Goal: Information Seeking & Learning: Learn about a topic

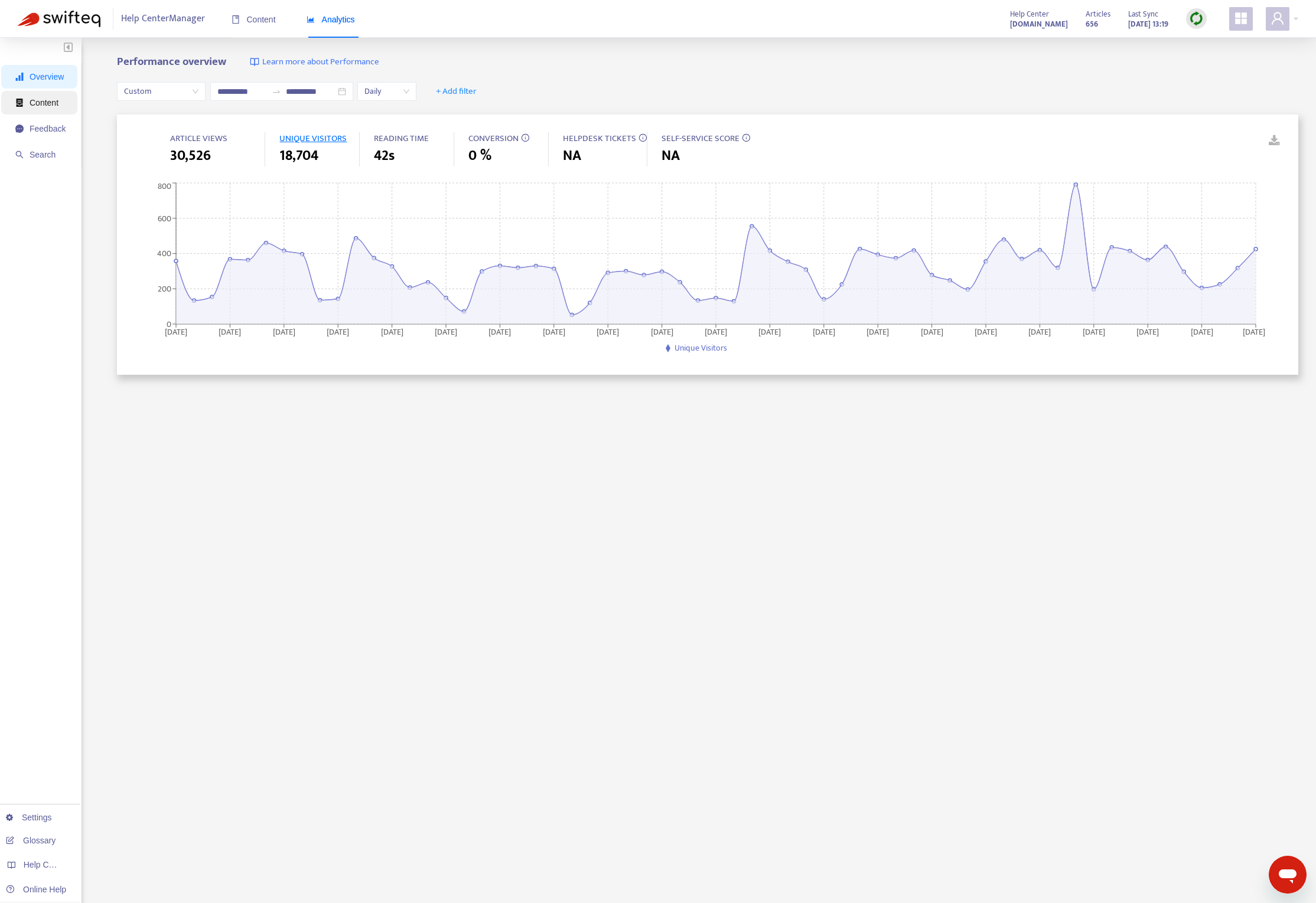
click at [43, 102] on span "Content" at bounding box center [44, 103] width 29 height 10
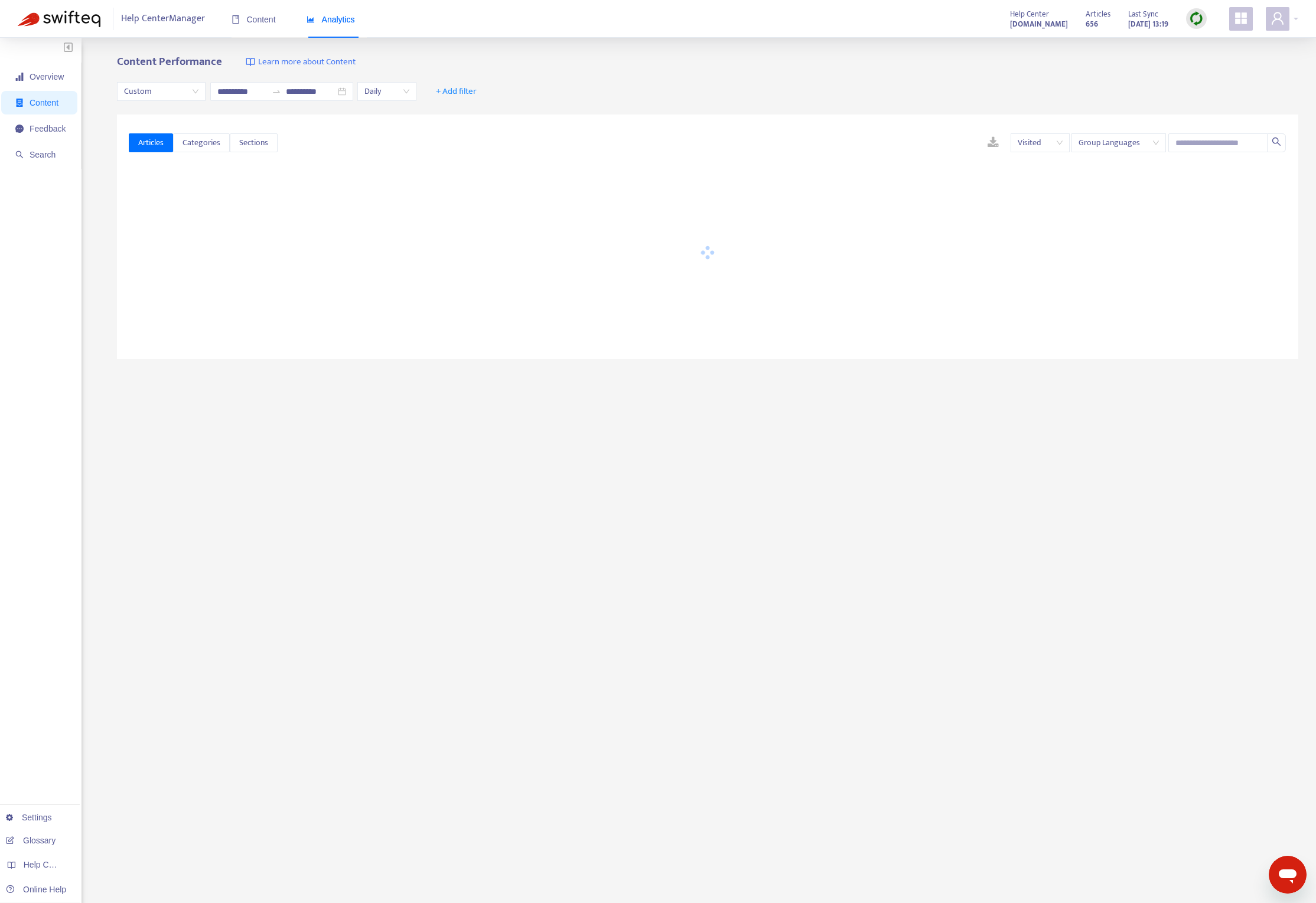
click at [46, 88] on ul "Overview Content Feedback Search" at bounding box center [41, 115] width 82 height 106
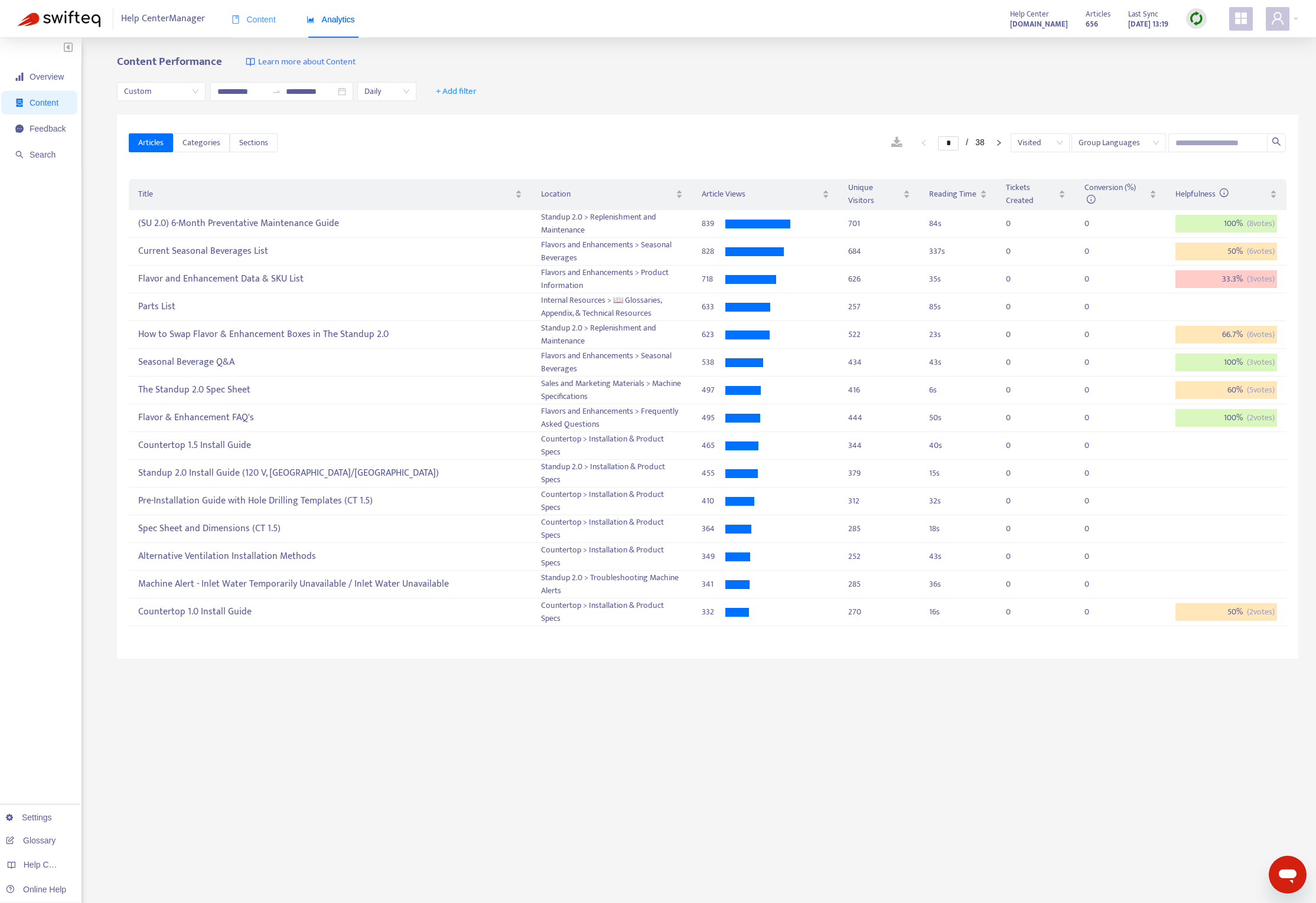
click at [254, 28] on div "Content" at bounding box center [254, 20] width 45 height 36
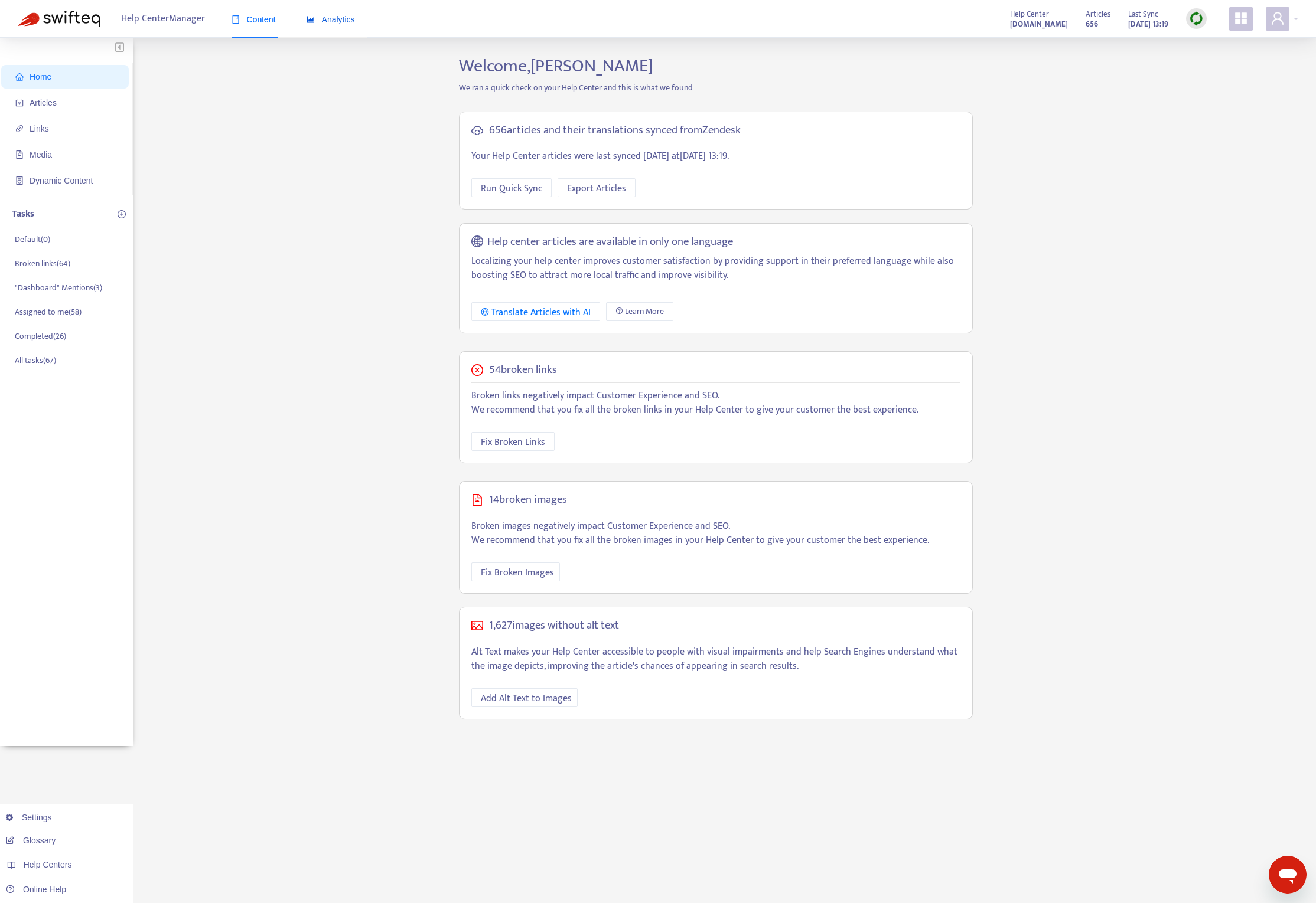
click at [337, 24] on span "Analytics" at bounding box center [331, 20] width 49 height 10
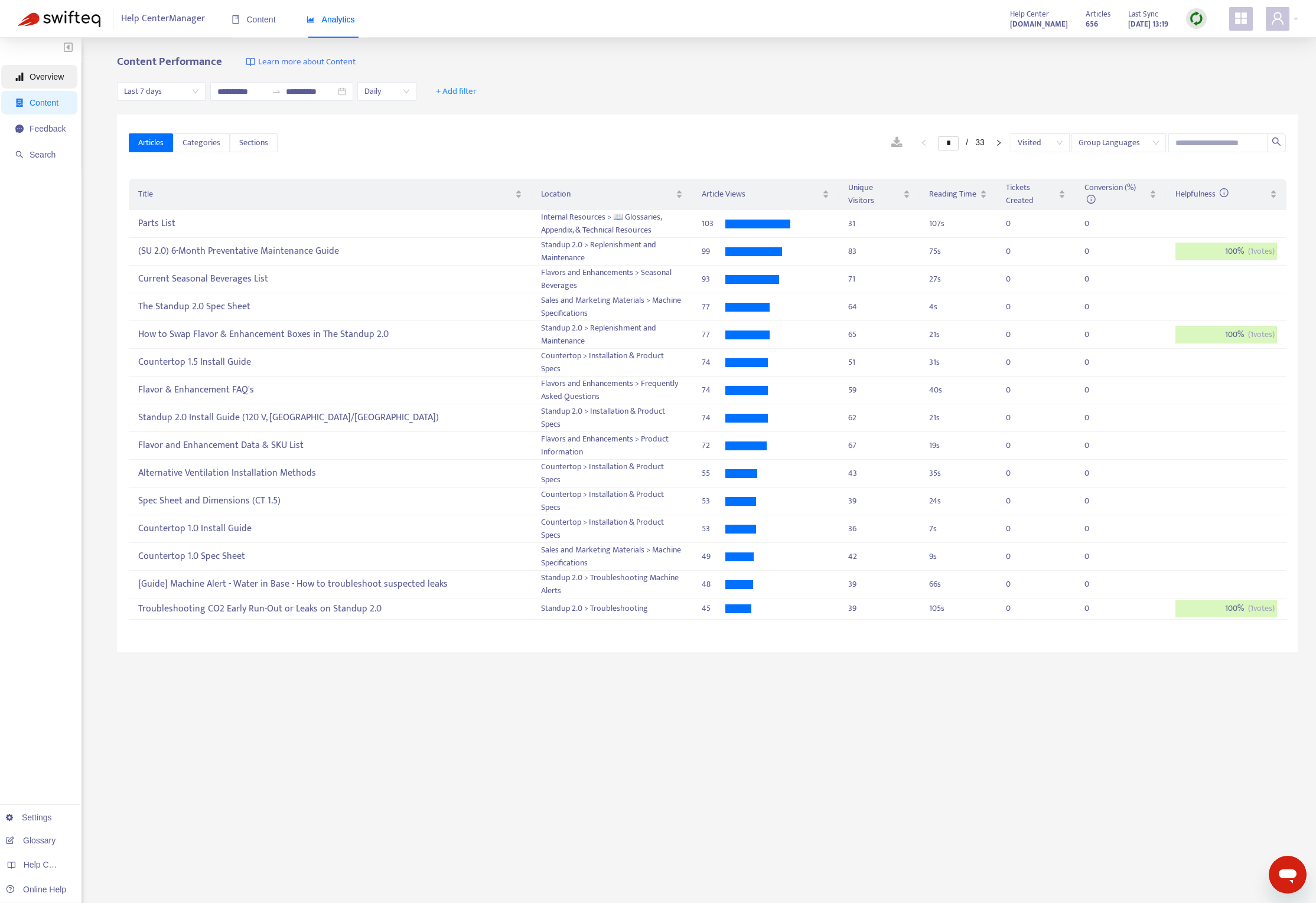
click at [58, 79] on span "Overview" at bounding box center [46, 77] width 34 height 10
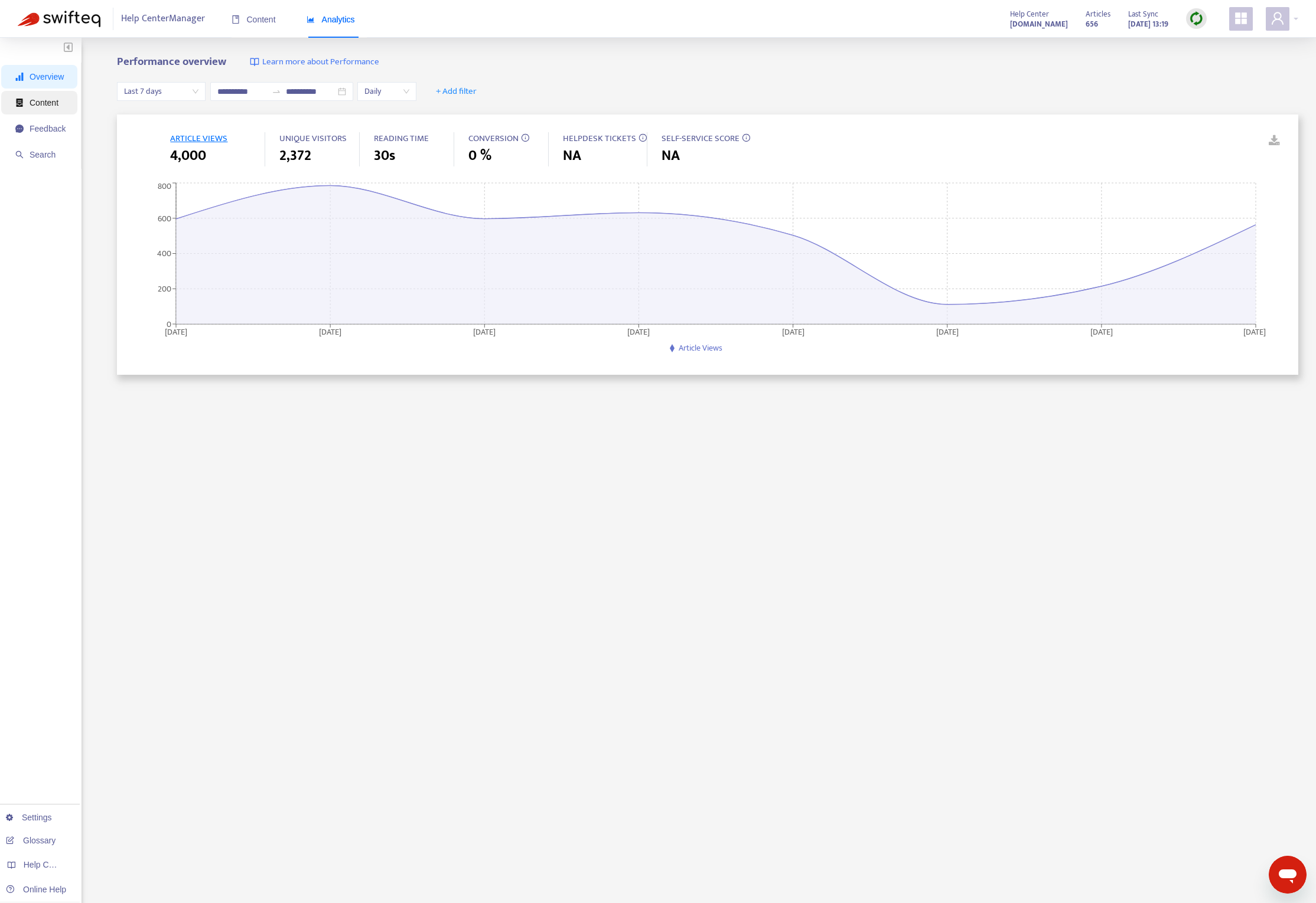
click at [49, 110] on span "Content" at bounding box center [40, 102] width 50 height 23
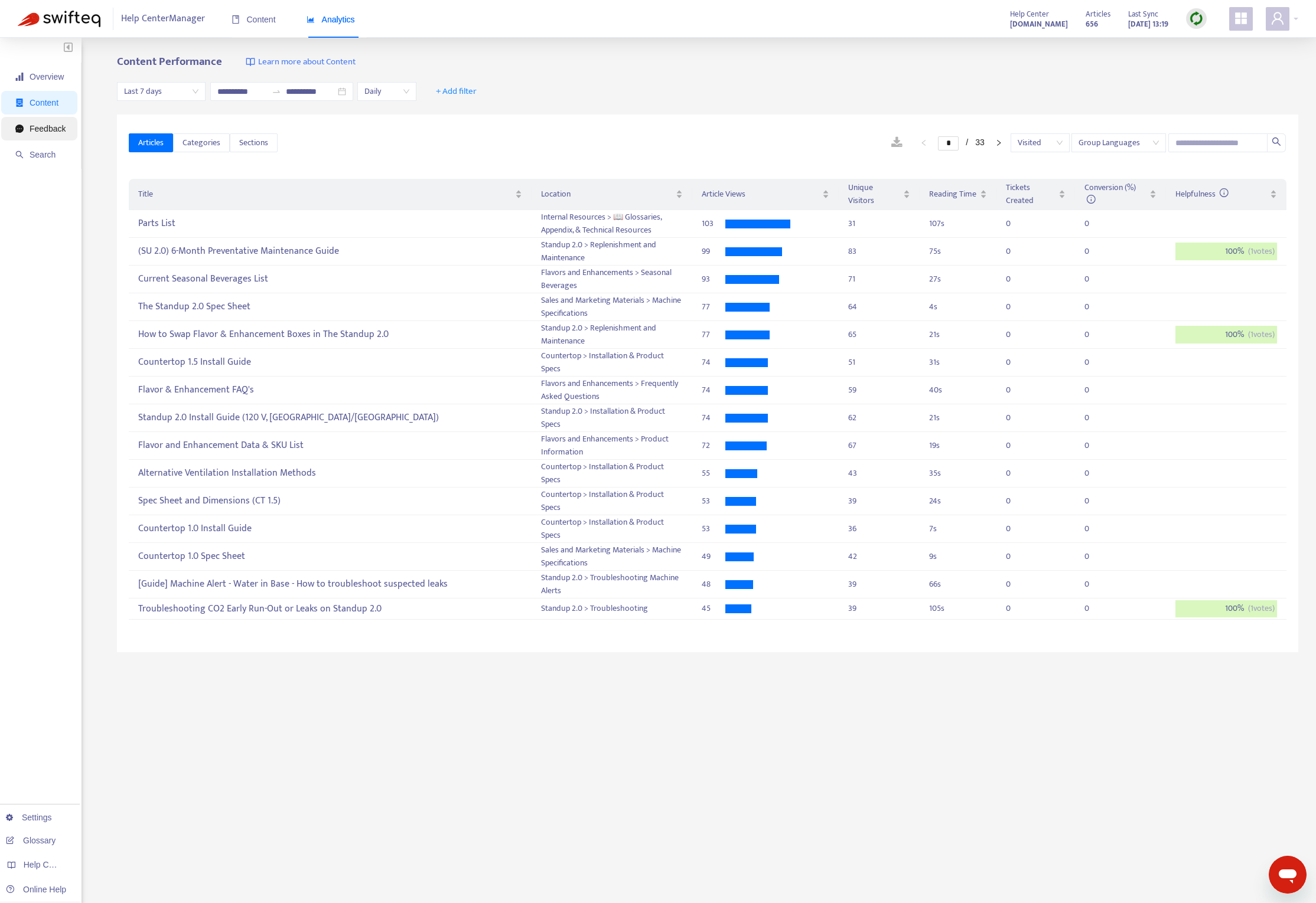
click at [49, 118] on span "Feedback" at bounding box center [40, 128] width 50 height 23
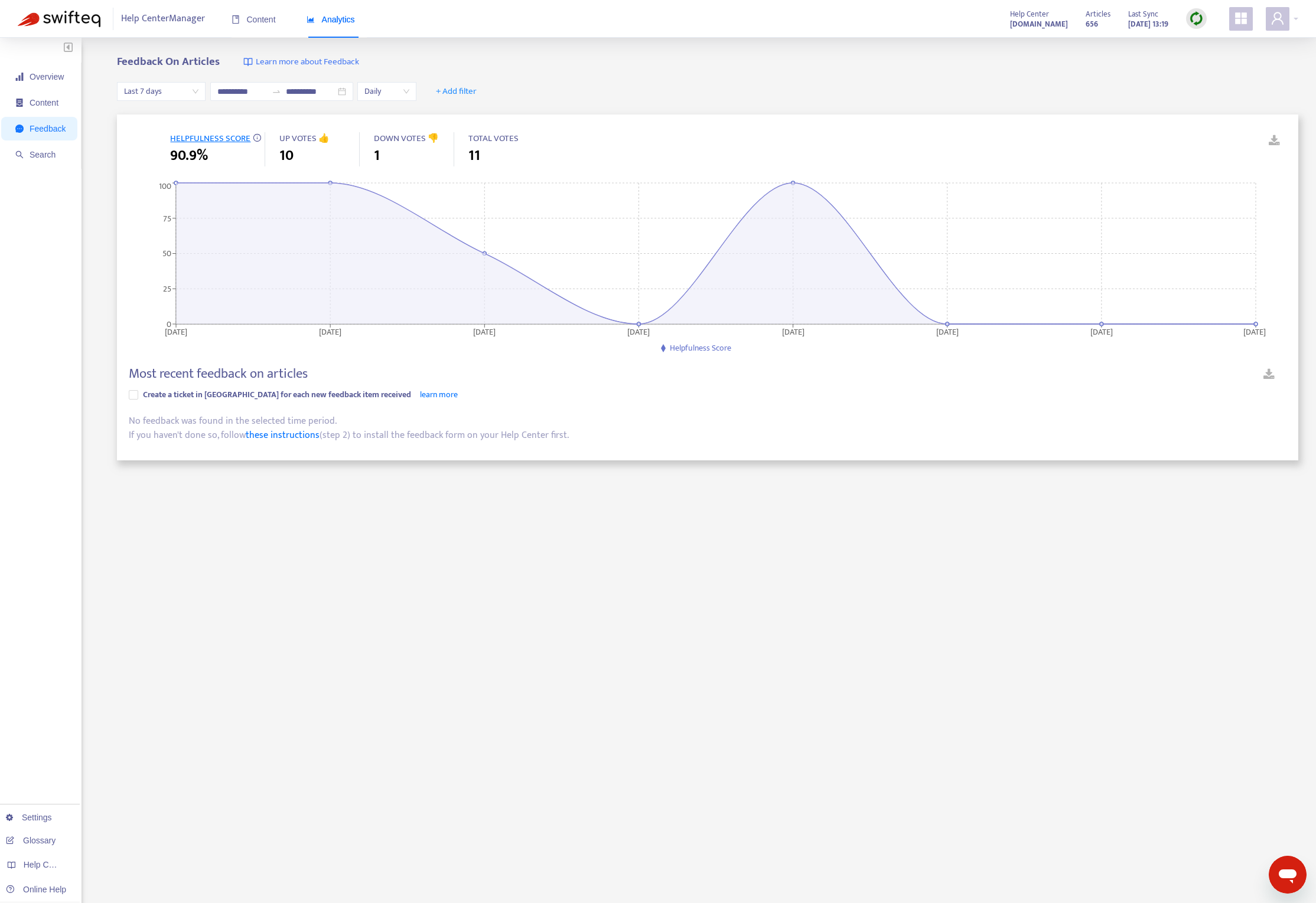
click at [288, 152] on span "10" at bounding box center [286, 156] width 14 height 21
click at [383, 151] on div "1" at bounding box center [414, 156] width 80 height 21
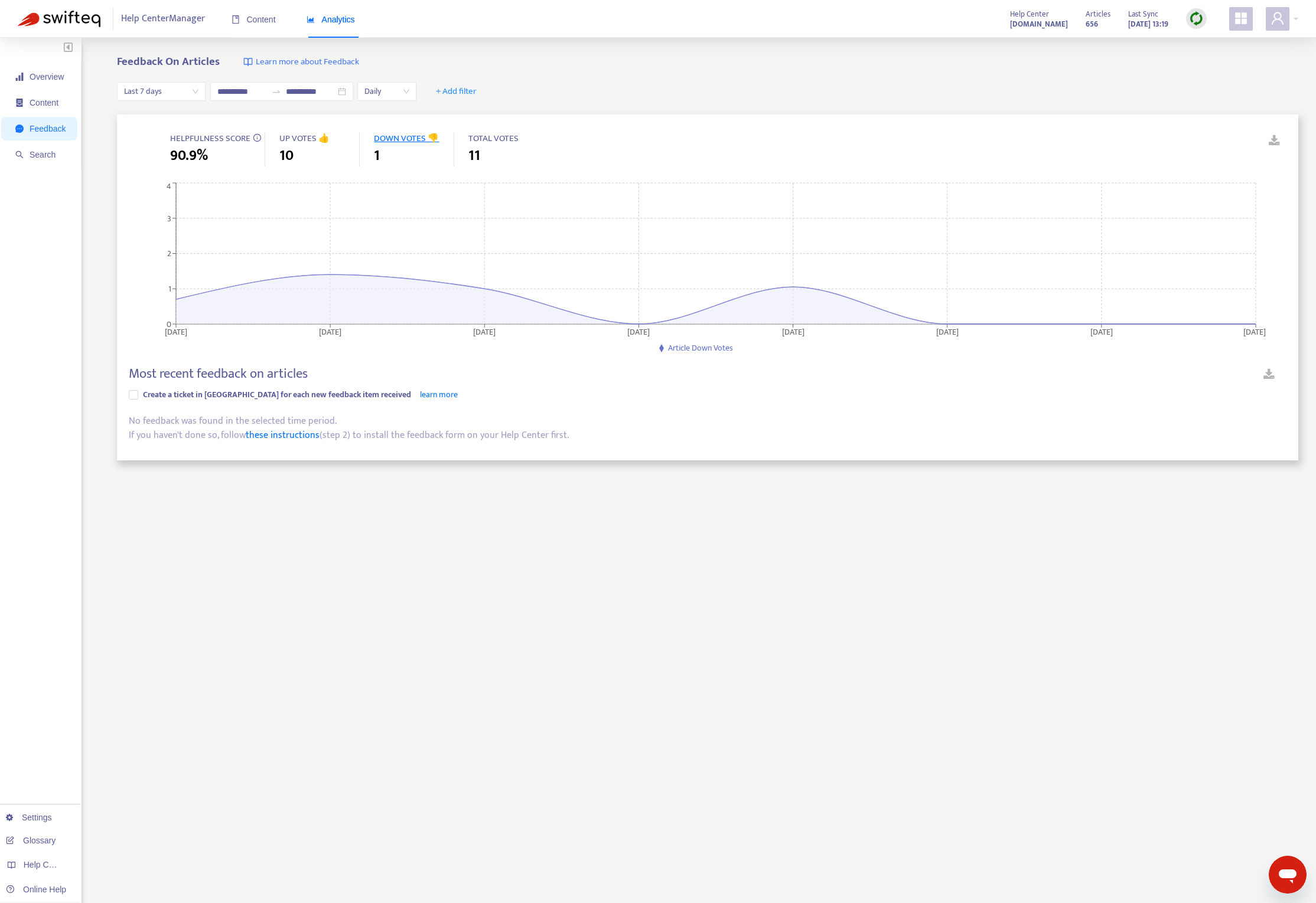
click at [481, 157] on div "11" at bounding box center [508, 156] width 80 height 21
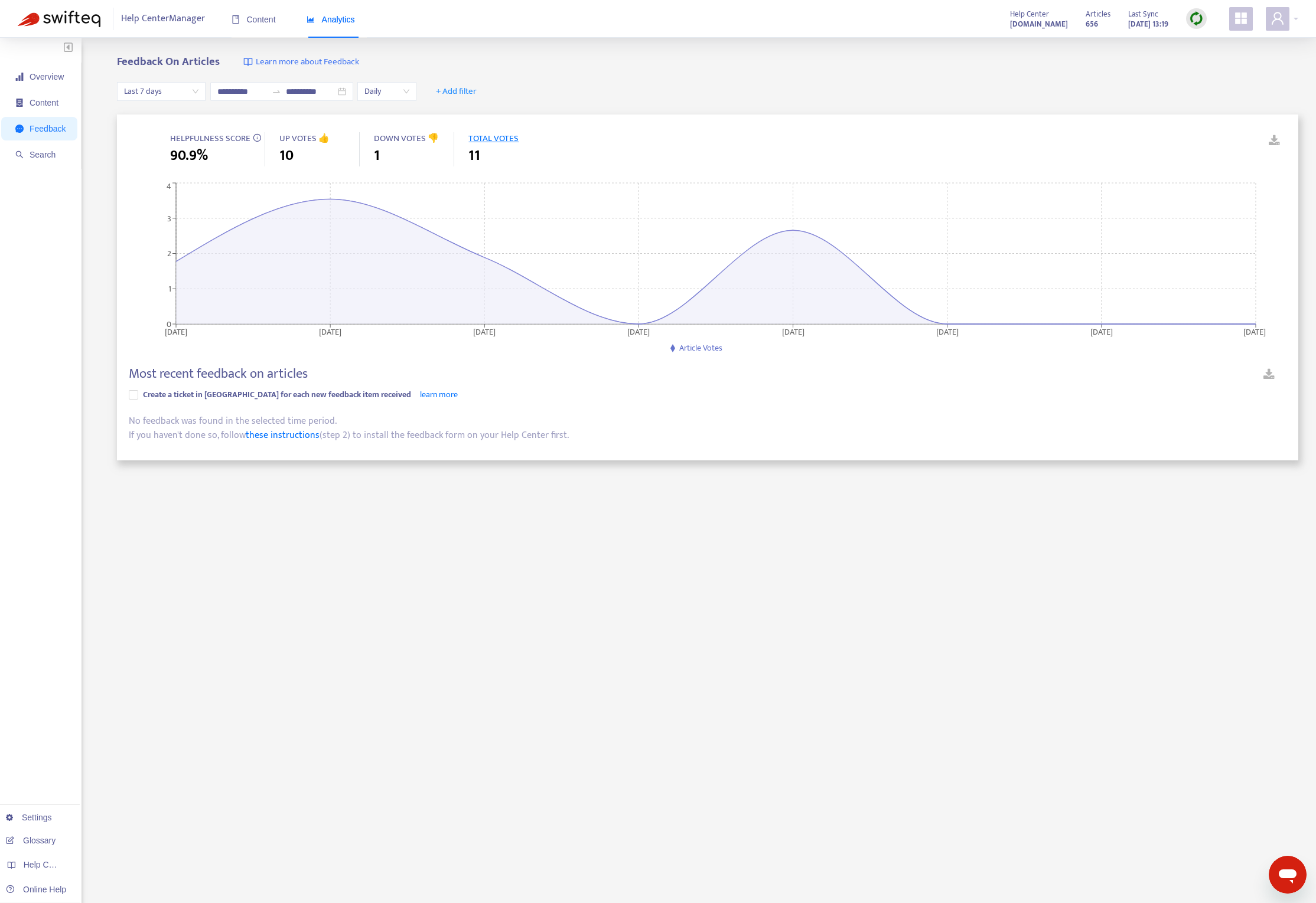
click at [168, 92] on span "Last 7 days" at bounding box center [161, 91] width 75 height 17
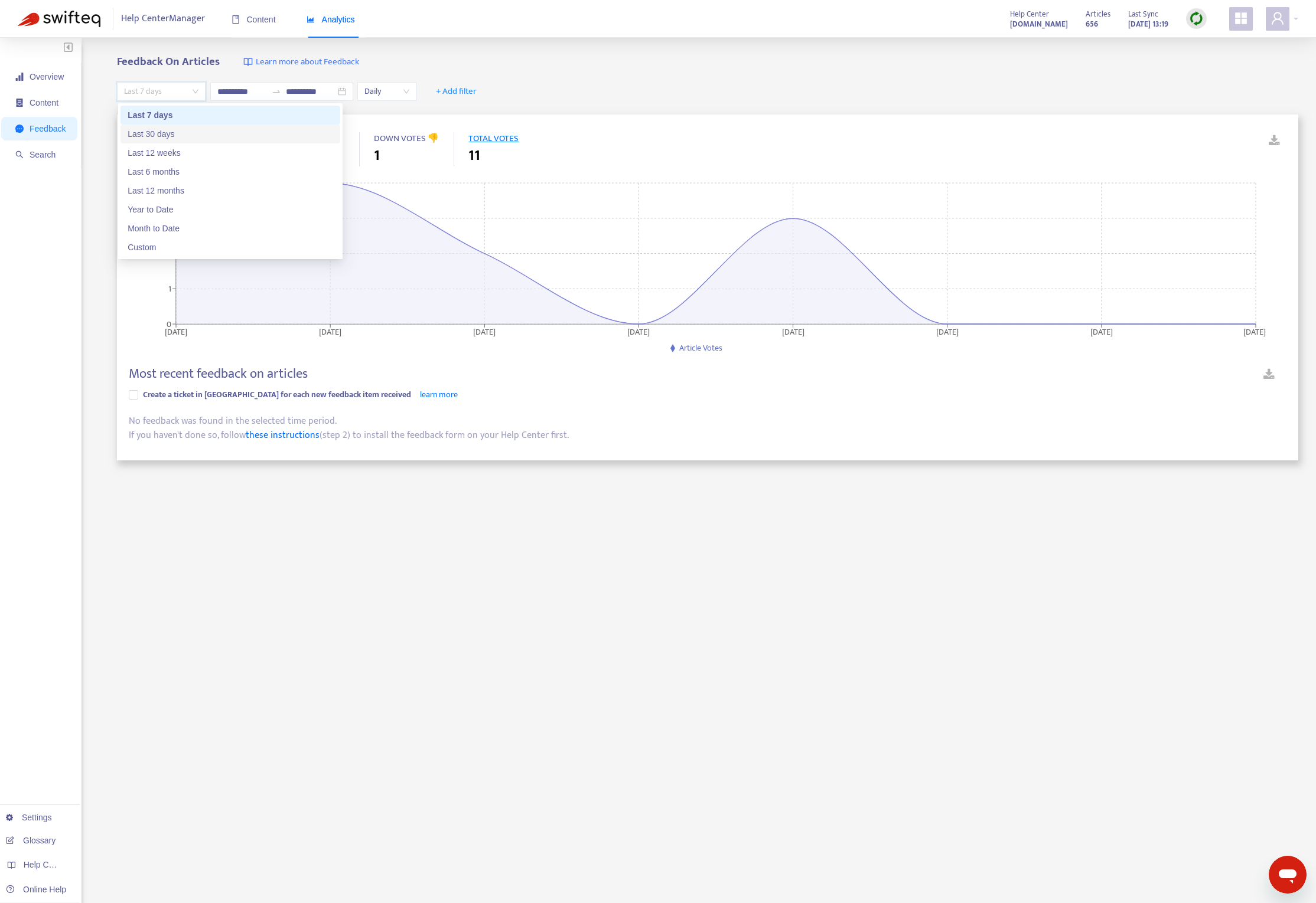
click at [162, 138] on div "Last 30 days" at bounding box center [230, 134] width 206 height 13
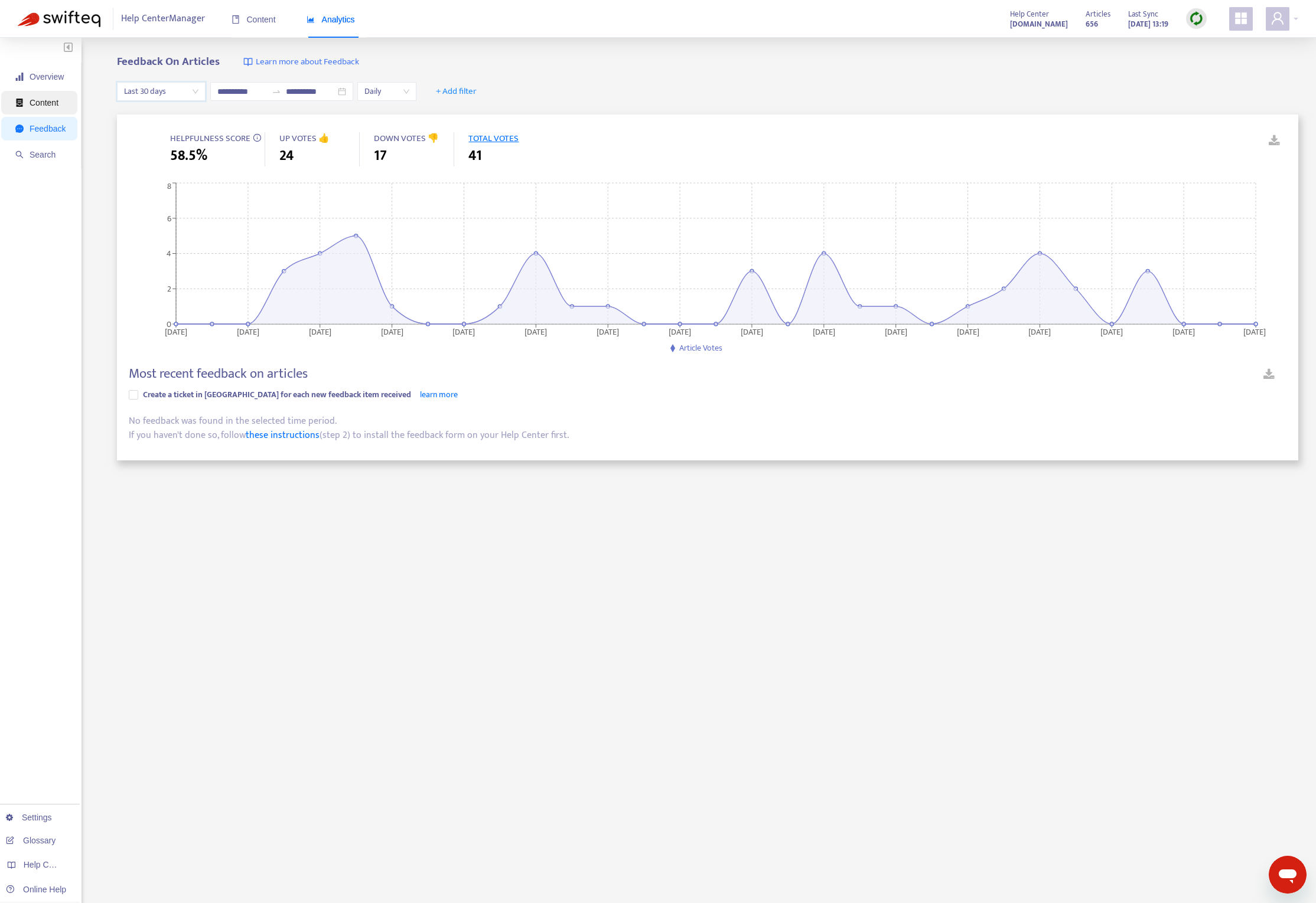
click at [38, 103] on span "Content" at bounding box center [44, 103] width 29 height 10
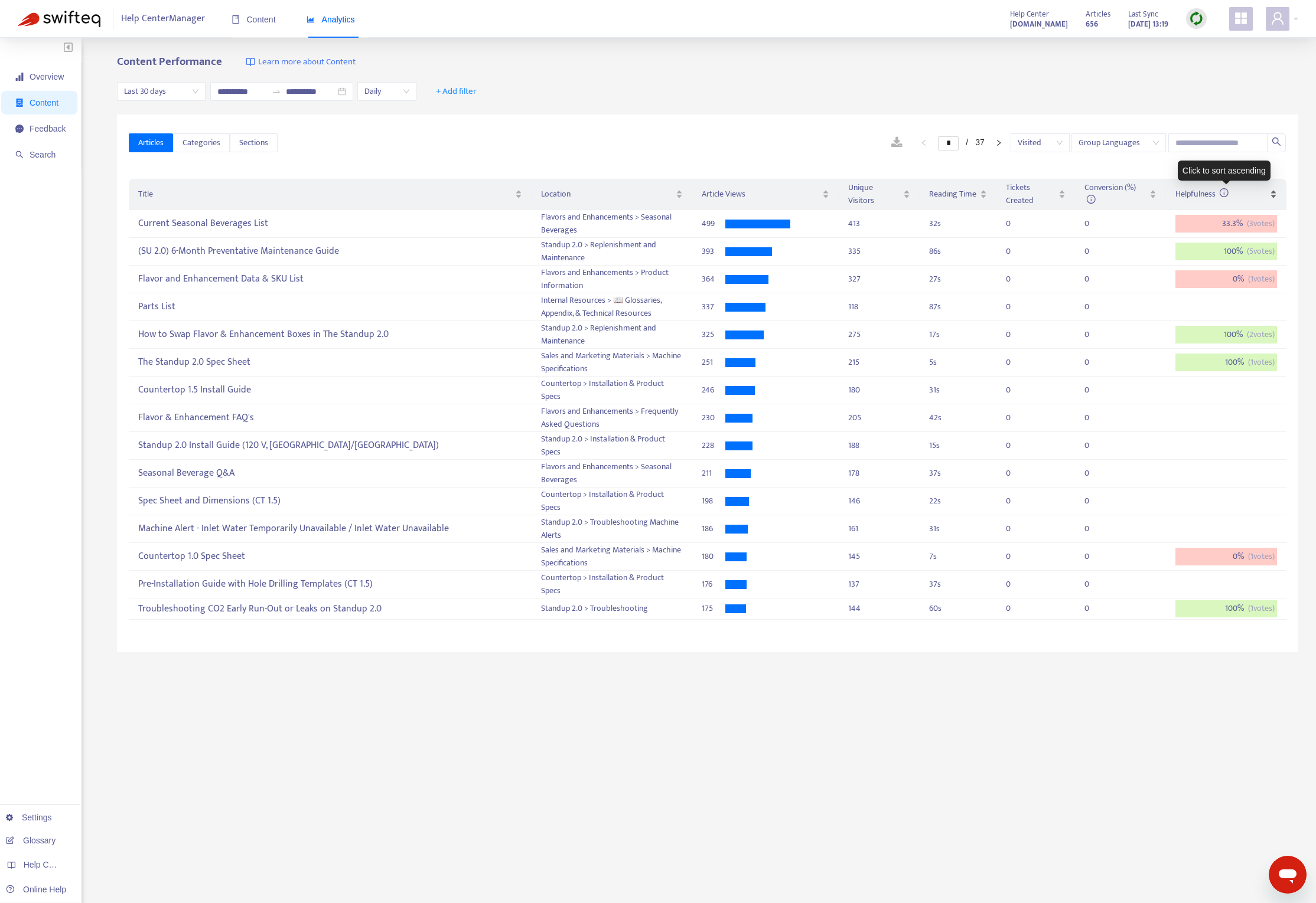
click at [1277, 199] on div "Helpfulness" at bounding box center [1226, 194] width 102 height 13
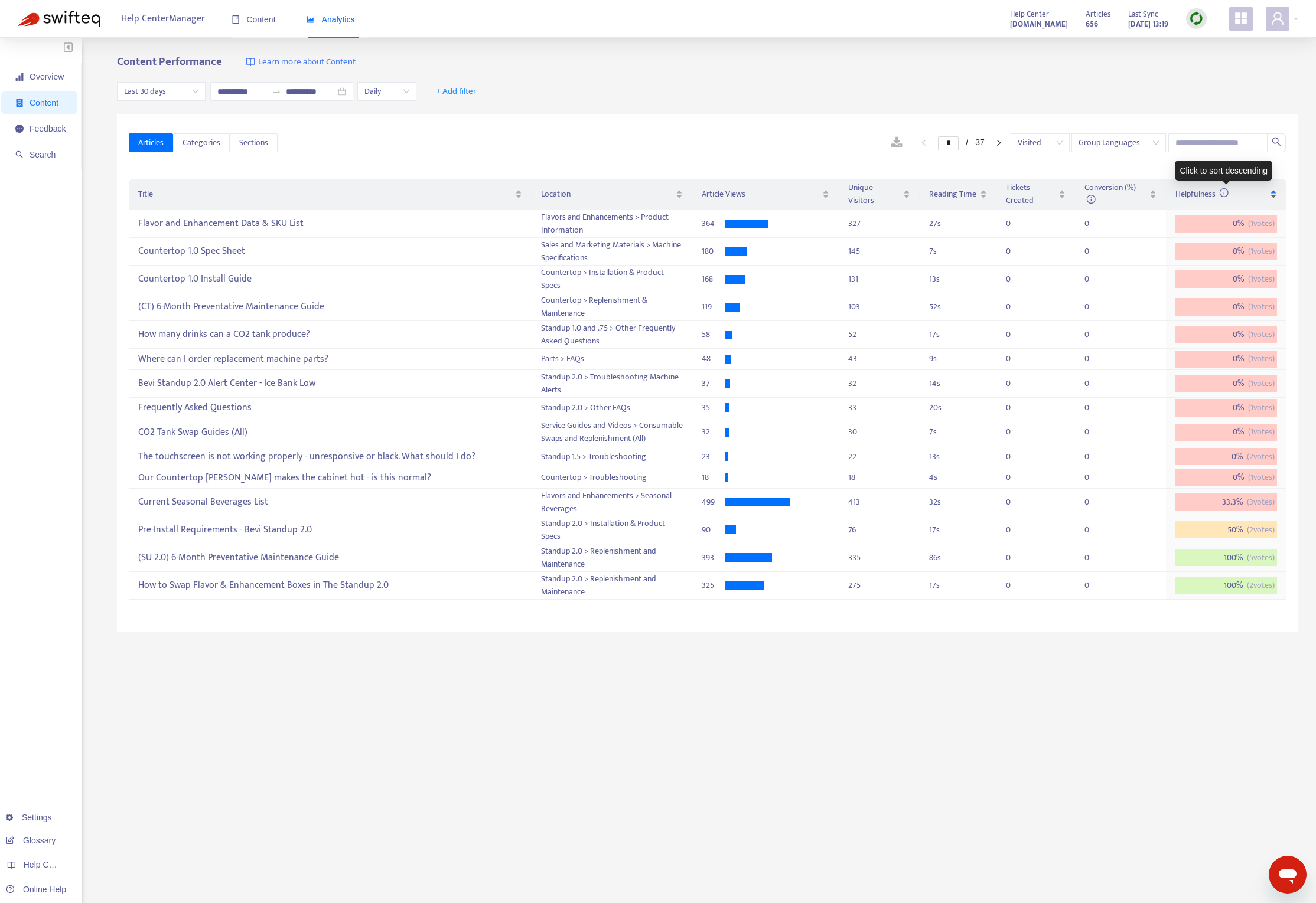
click at [1277, 199] on div "Helpfulness" at bounding box center [1226, 194] width 102 height 13
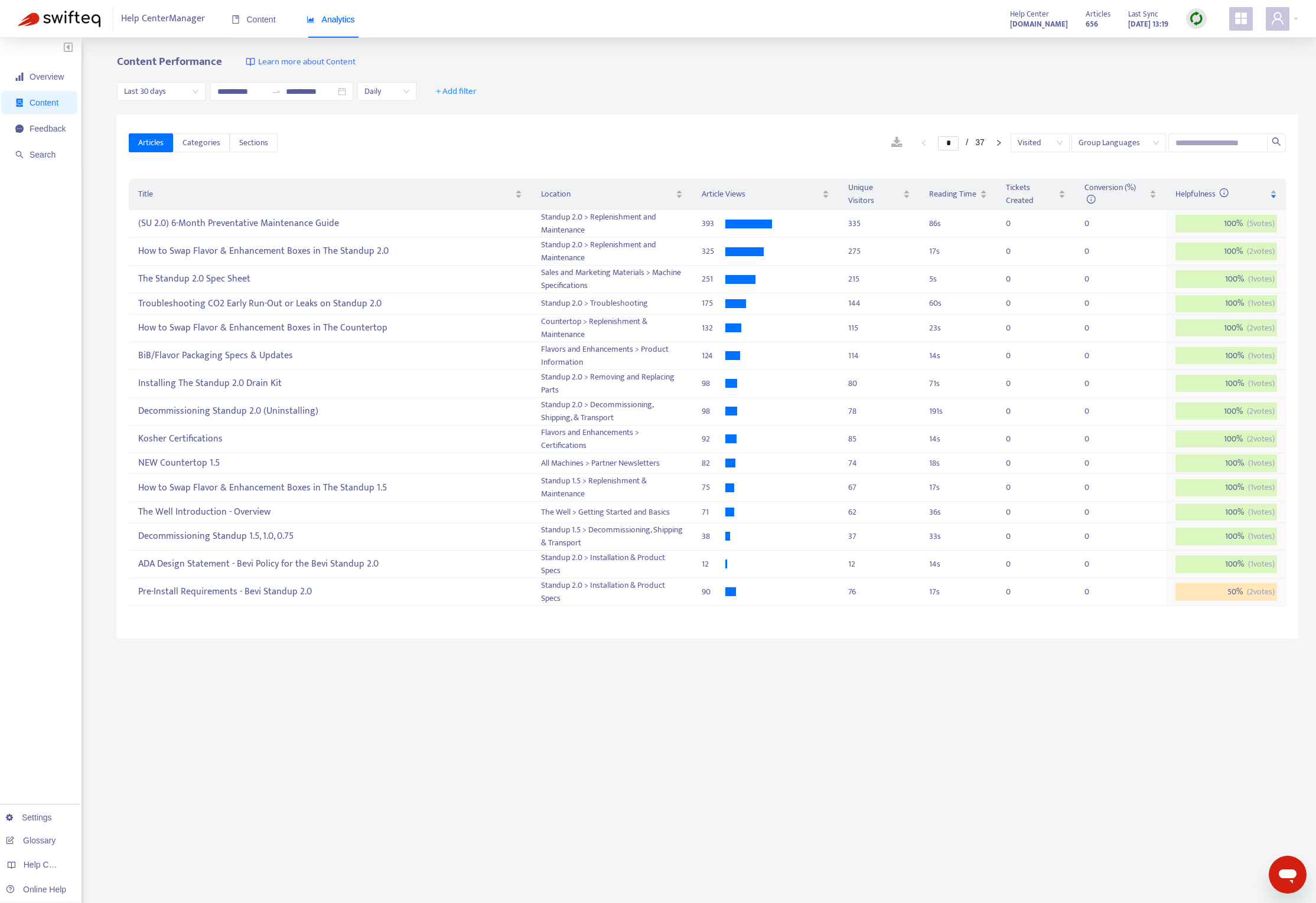
click at [180, 94] on span "Last 30 days" at bounding box center [161, 91] width 75 height 17
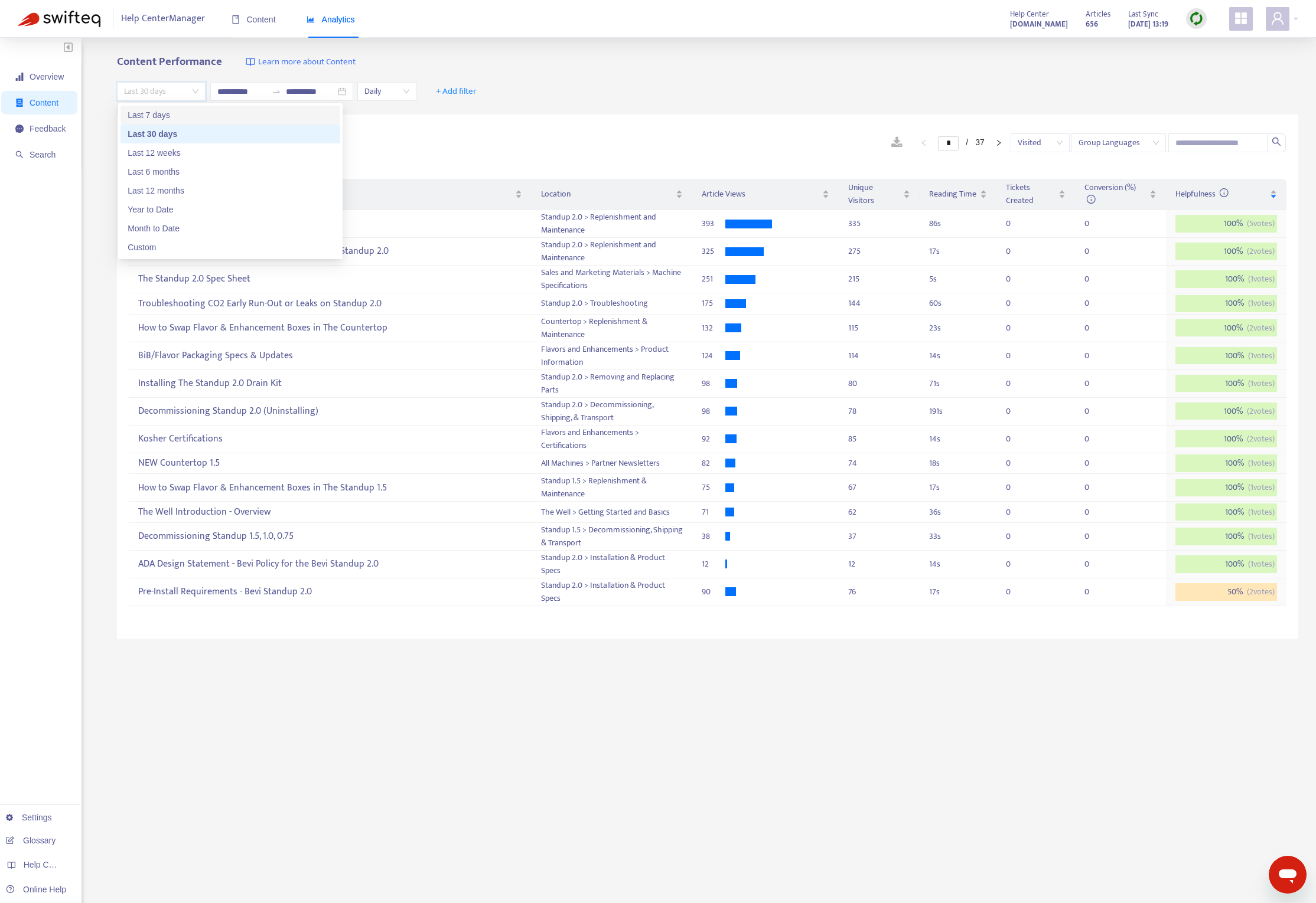
click at [180, 117] on div "Last 7 days" at bounding box center [230, 115] width 206 height 13
type input "**********"
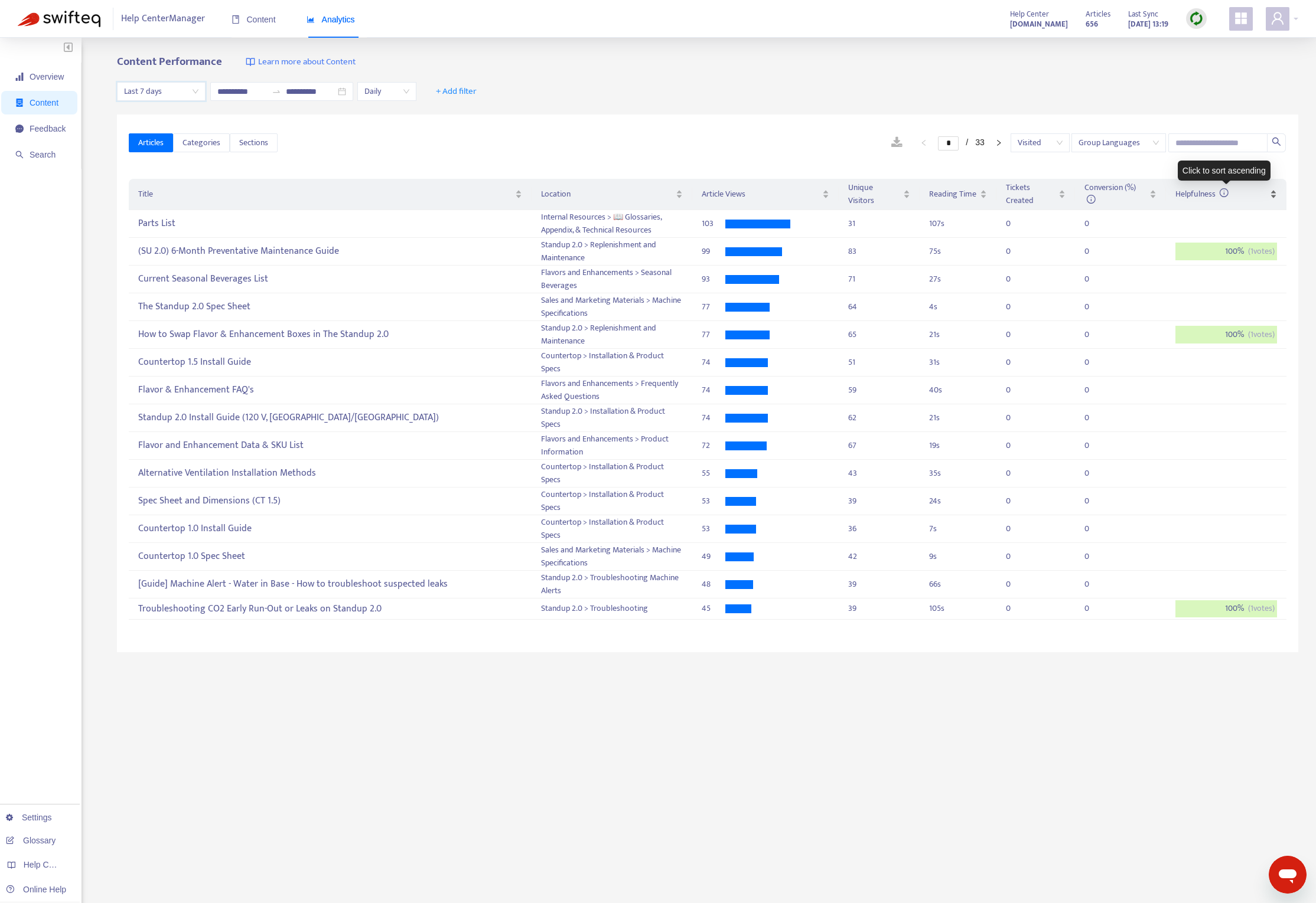
click at [1232, 200] on span "Helpfulness" at bounding box center [1221, 194] width 92 height 13
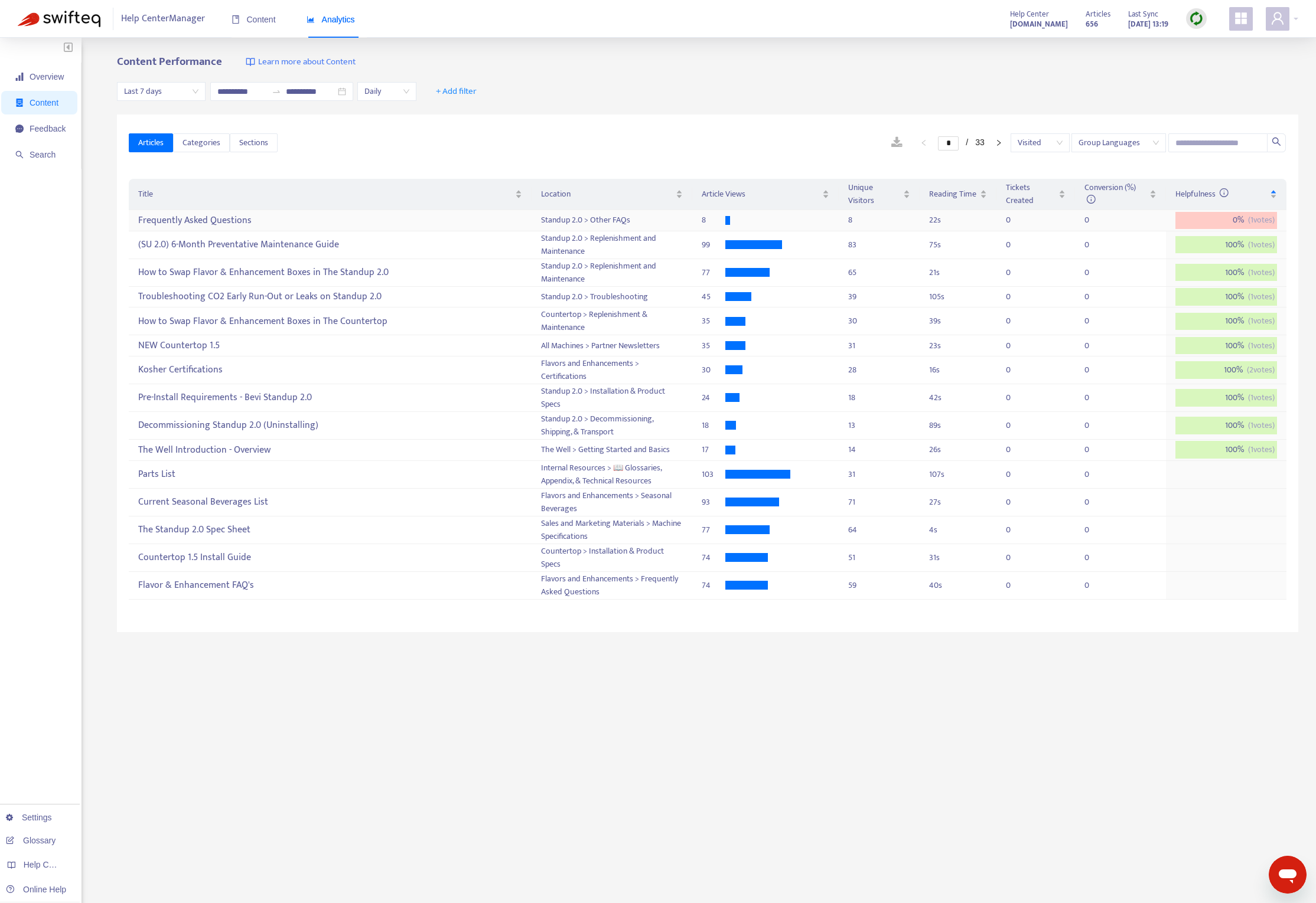
click at [224, 219] on div "Frequently Asked Questions" at bounding box center [330, 221] width 383 height 19
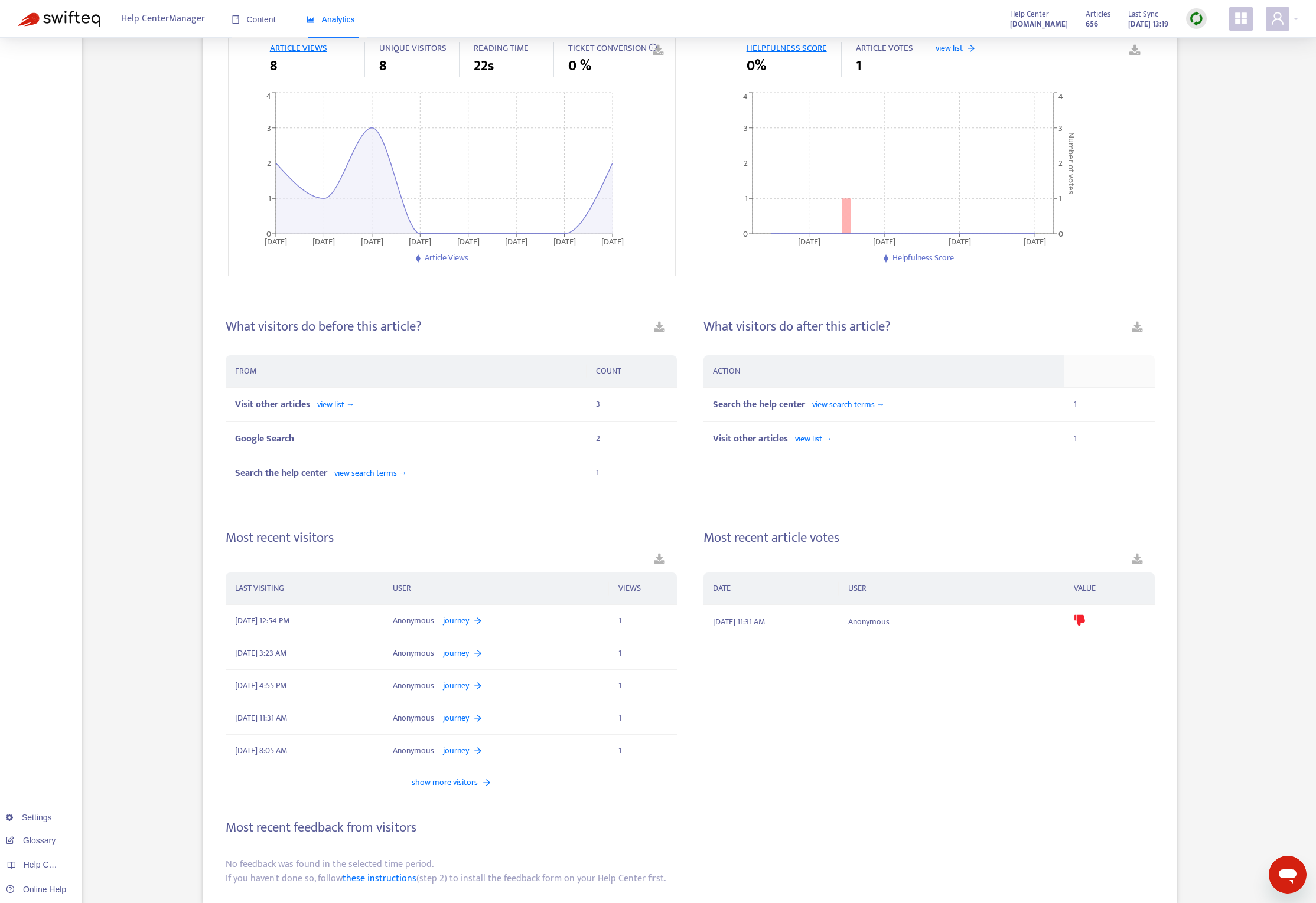
scroll to position [165, 0]
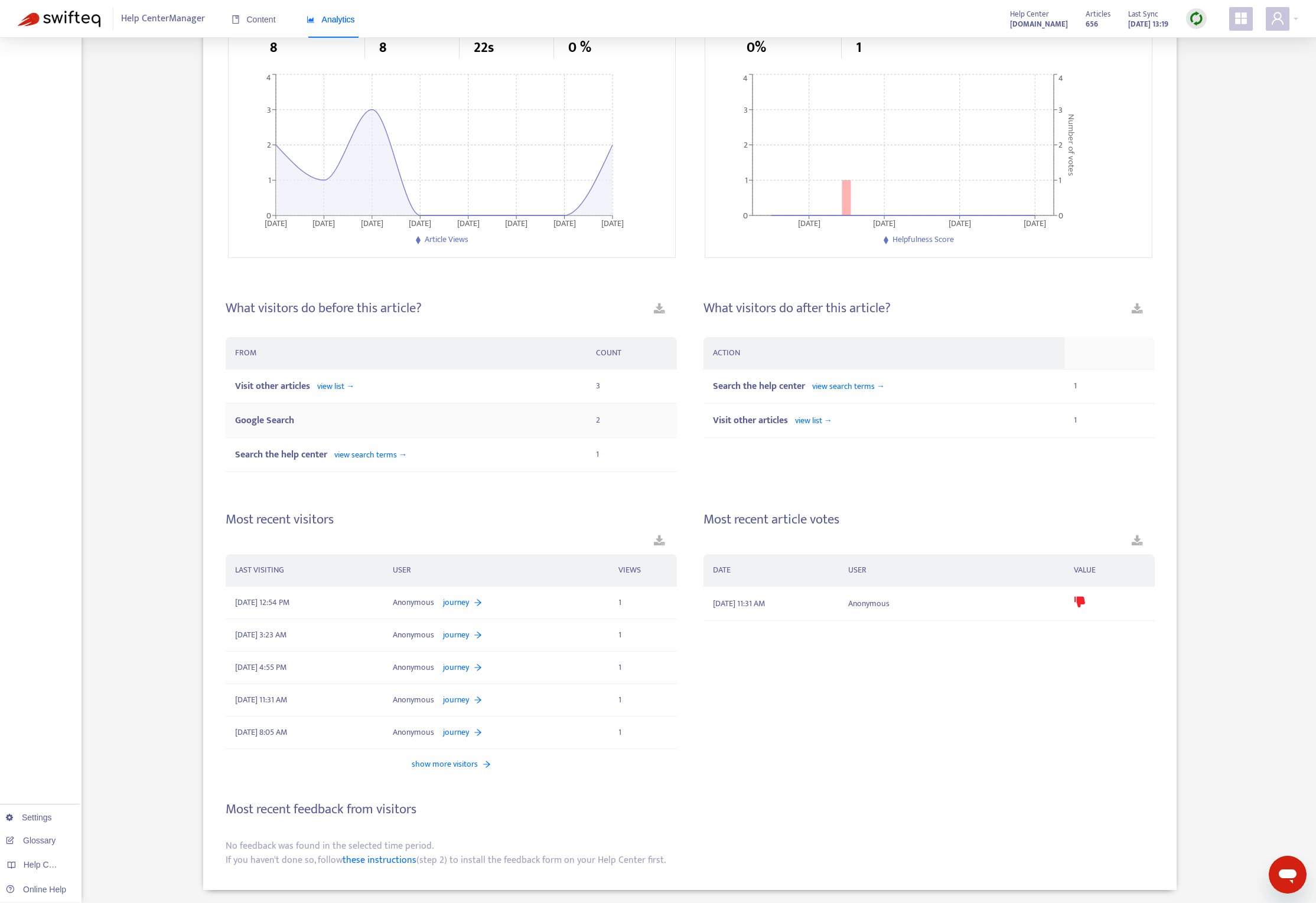
click at [257, 421] on span "Google Search" at bounding box center [265, 420] width 59 height 16
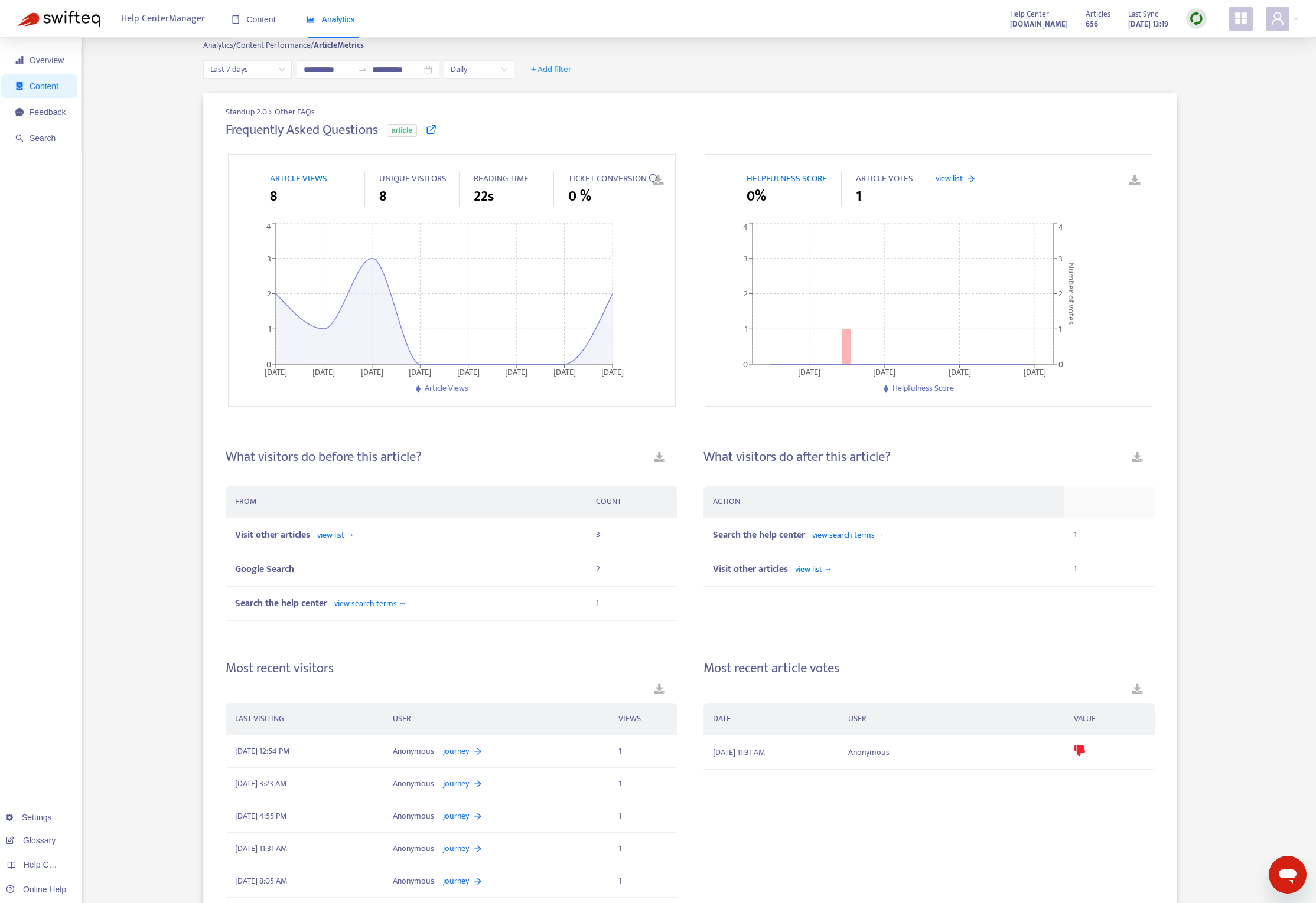
scroll to position [0, 0]
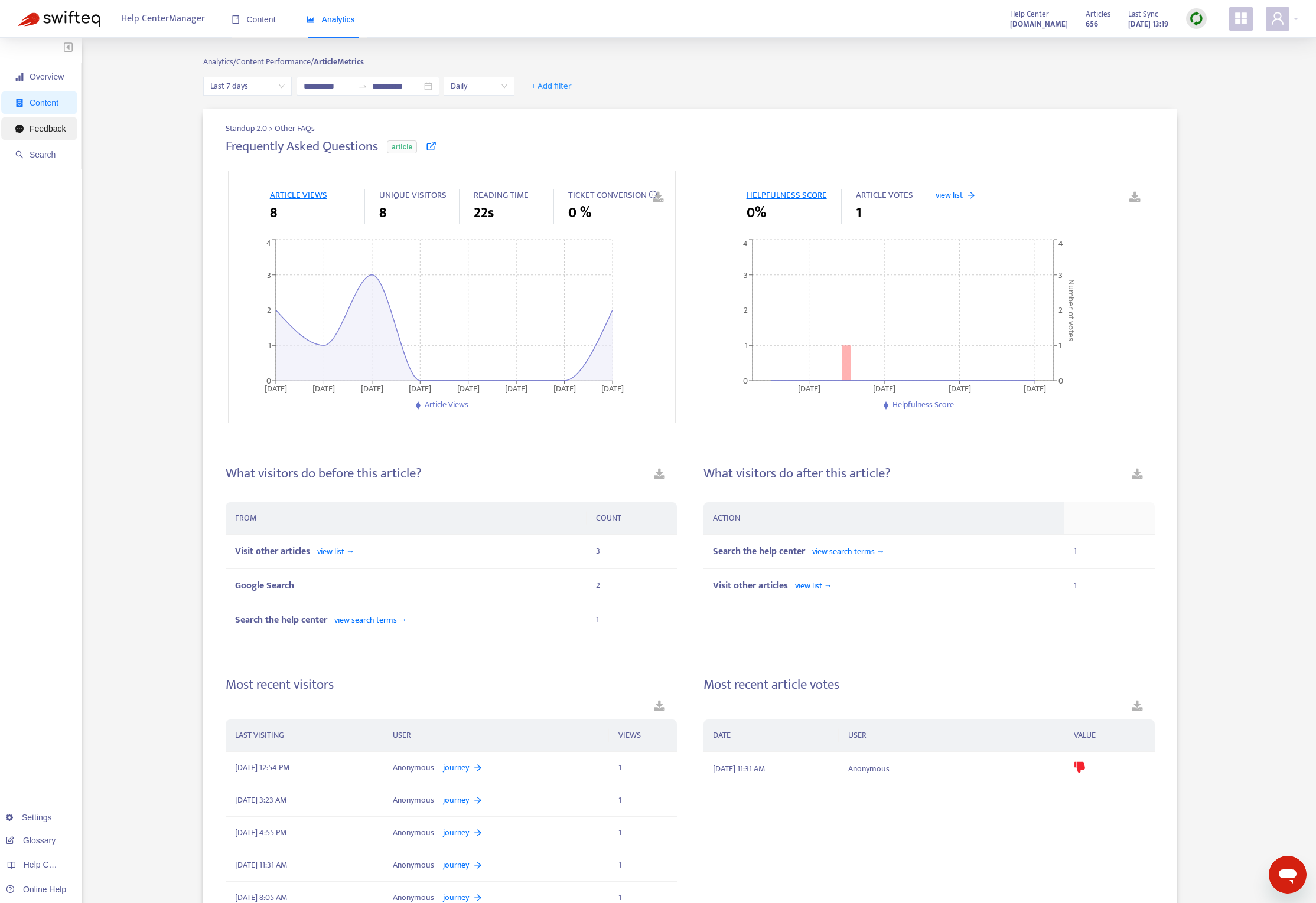
click at [40, 135] on span "Feedback" at bounding box center [40, 128] width 50 height 23
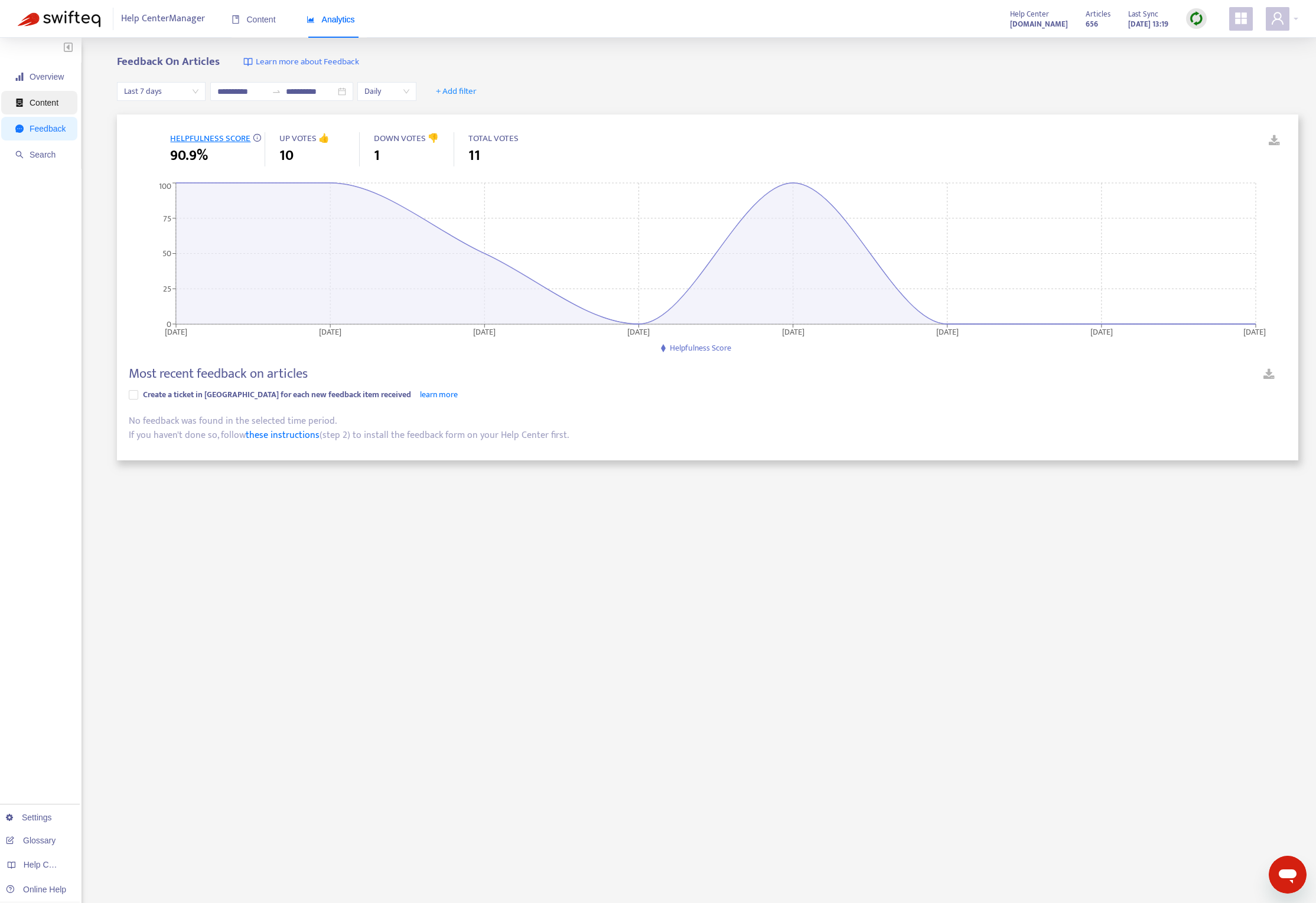
click at [57, 96] on span "Content" at bounding box center [40, 102] width 50 height 23
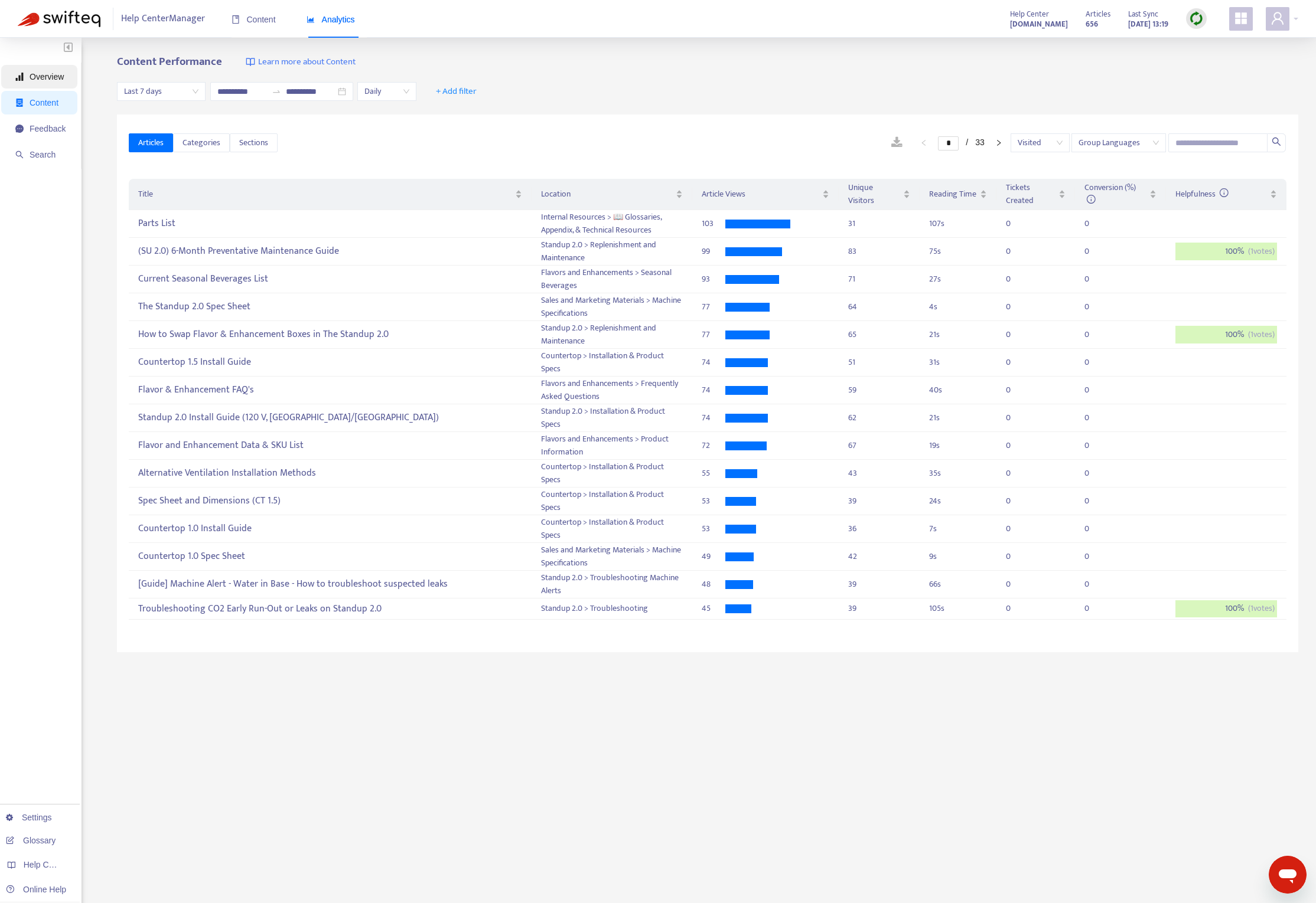
click at [52, 82] on span "Overview" at bounding box center [40, 76] width 50 height 23
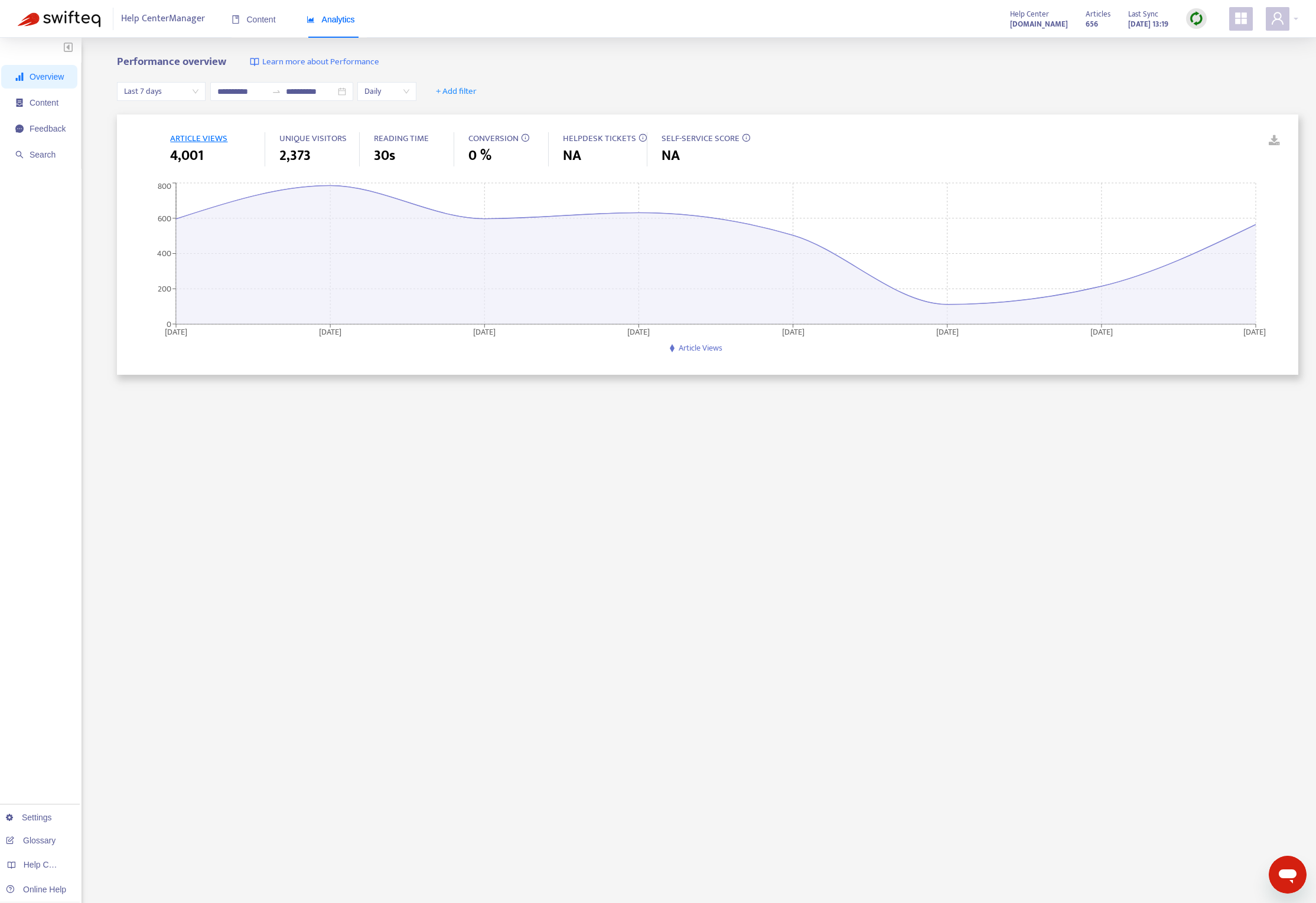
click at [153, 92] on span "Last 7 days" at bounding box center [161, 91] width 75 height 17
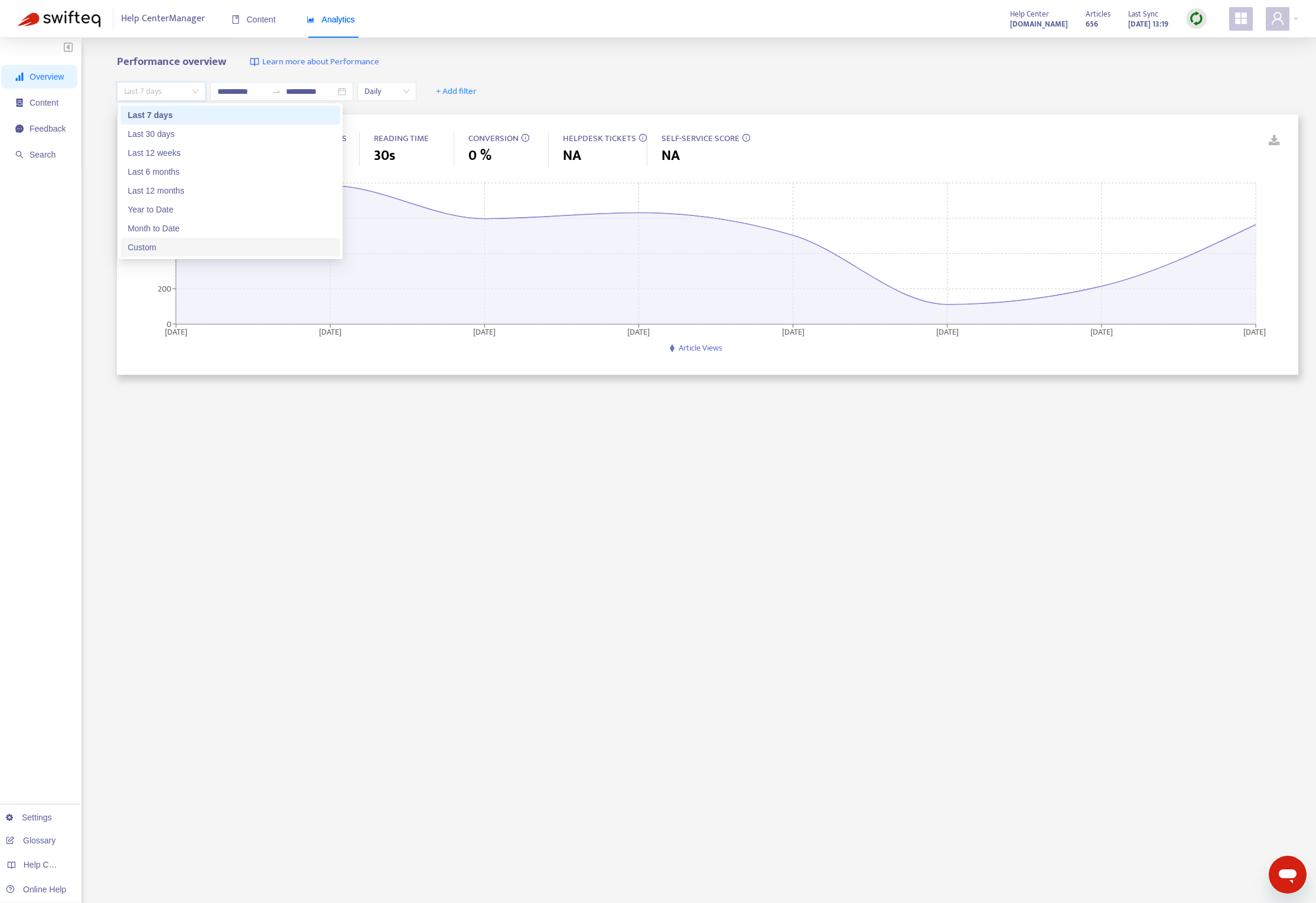
click at [185, 245] on div "Custom" at bounding box center [230, 248] width 206 height 13
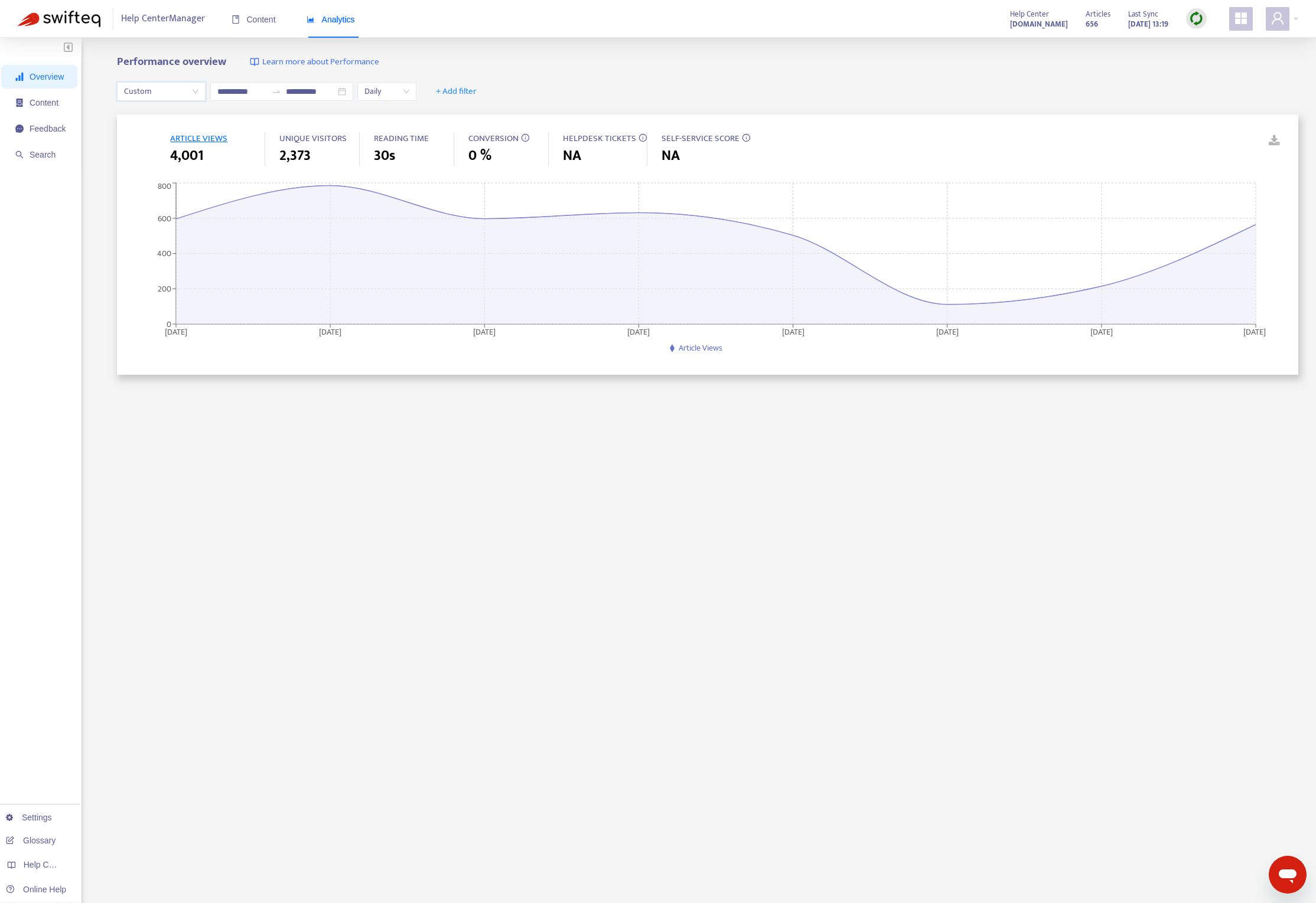
click at [388, 88] on span "Daily" at bounding box center [387, 91] width 45 height 17
click at [471, 92] on span "+ Add filter" at bounding box center [457, 91] width 41 height 14
click at [467, 228] on span "Arriving from" at bounding box center [465, 228] width 52 height 13
click at [501, 96] on div "Arriving from: All" at bounding box center [469, 91] width 88 height 17
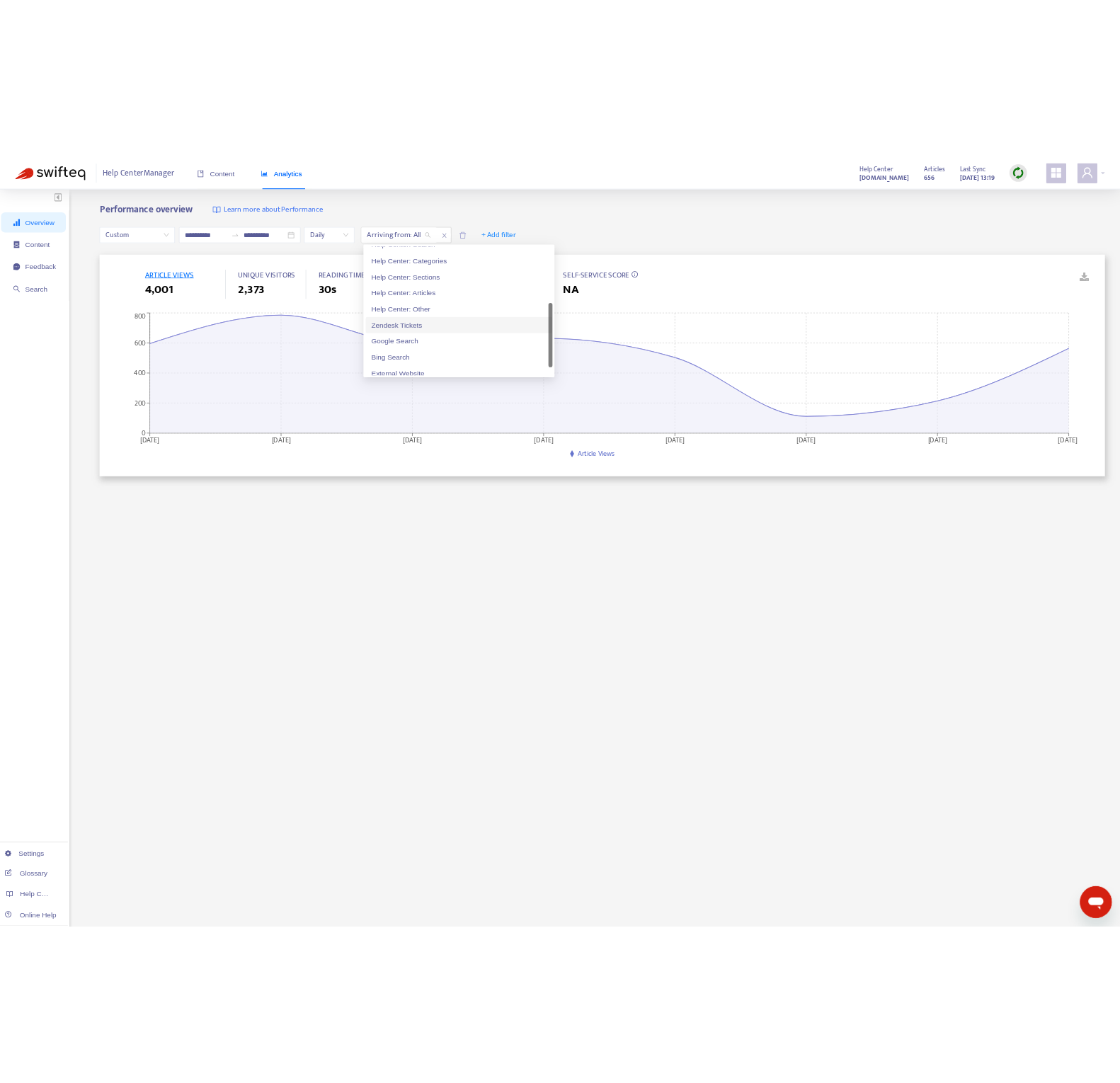
scroll to position [68, 0]
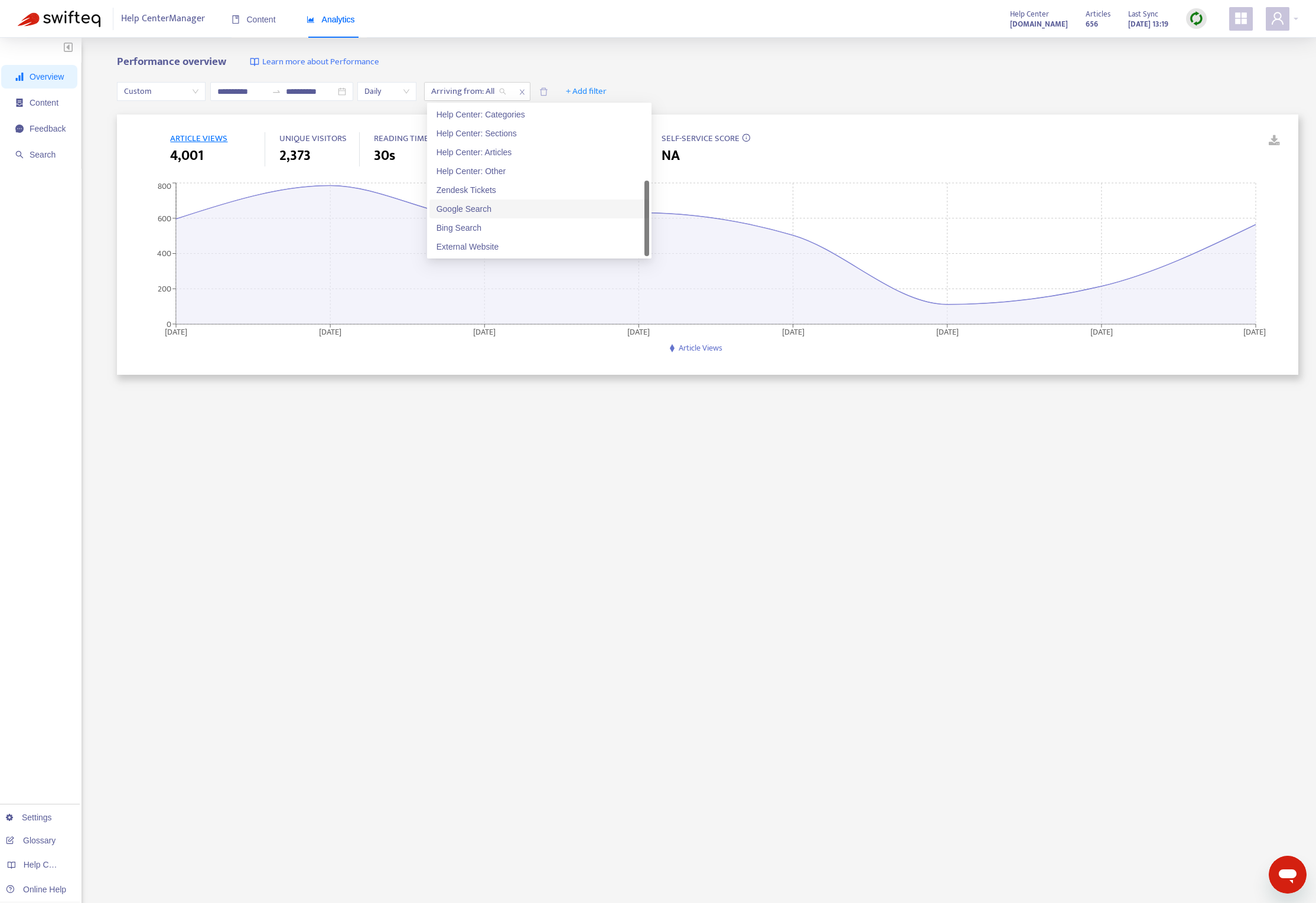
click at [496, 206] on div "Google Search" at bounding box center [540, 209] width 206 height 13
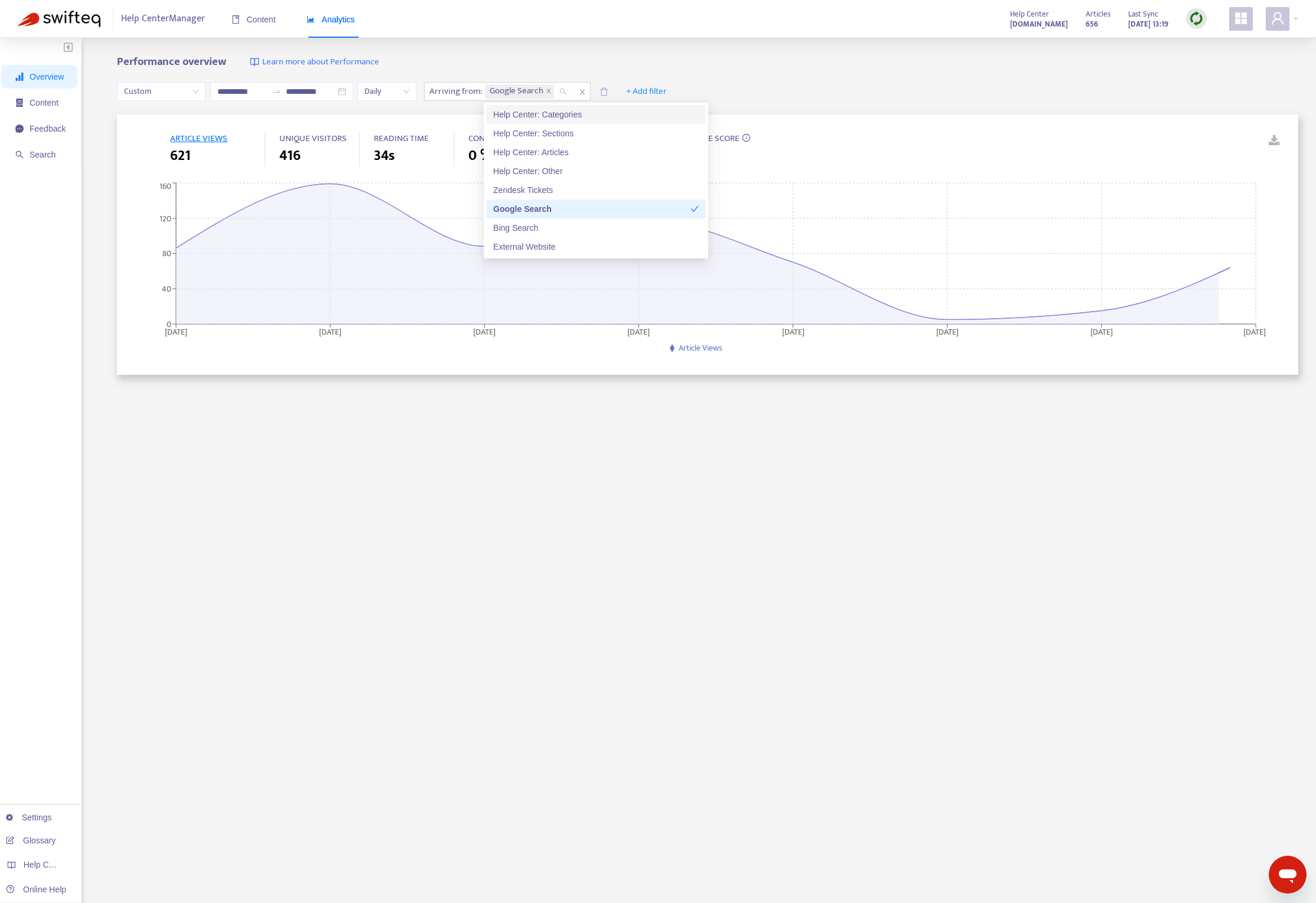
click at [548, 51] on div "**********" at bounding box center [658, 498] width 1316 height 921
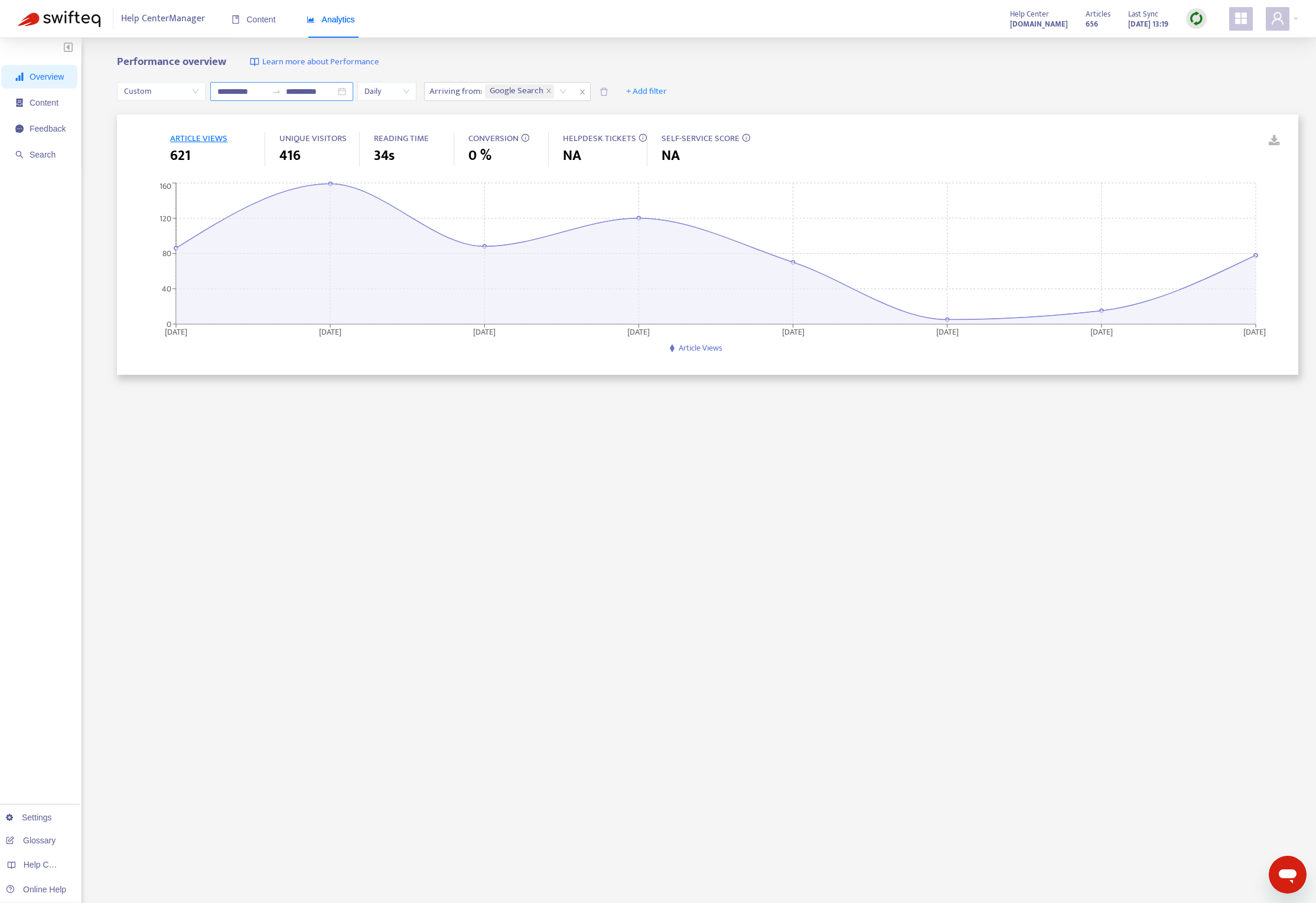
click at [236, 94] on input "**********" at bounding box center [242, 91] width 49 height 13
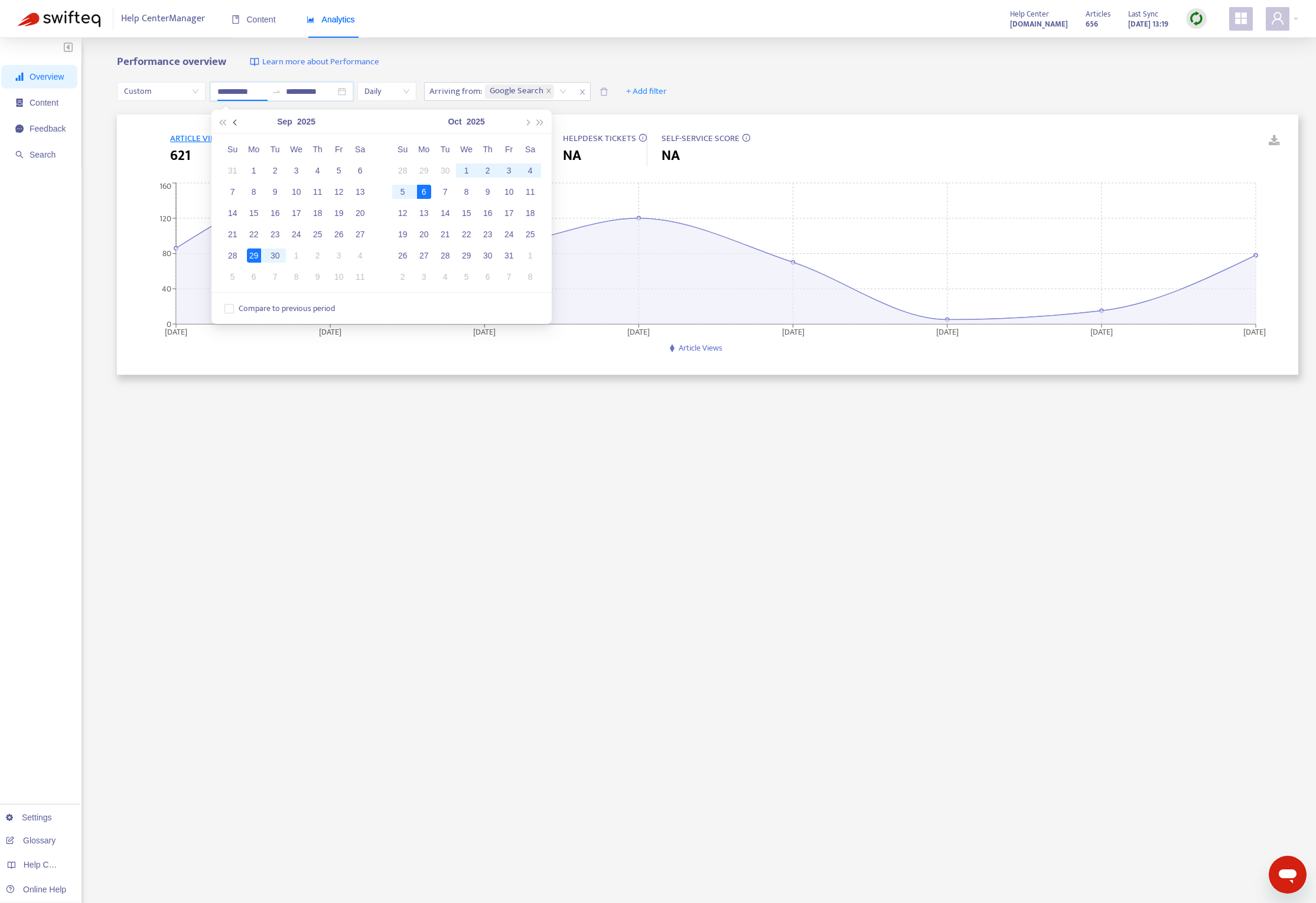
click at [235, 124] on button "button" at bounding box center [236, 121] width 13 height 23
type input "**********"
click at [339, 170] on div "1" at bounding box center [339, 171] width 14 height 14
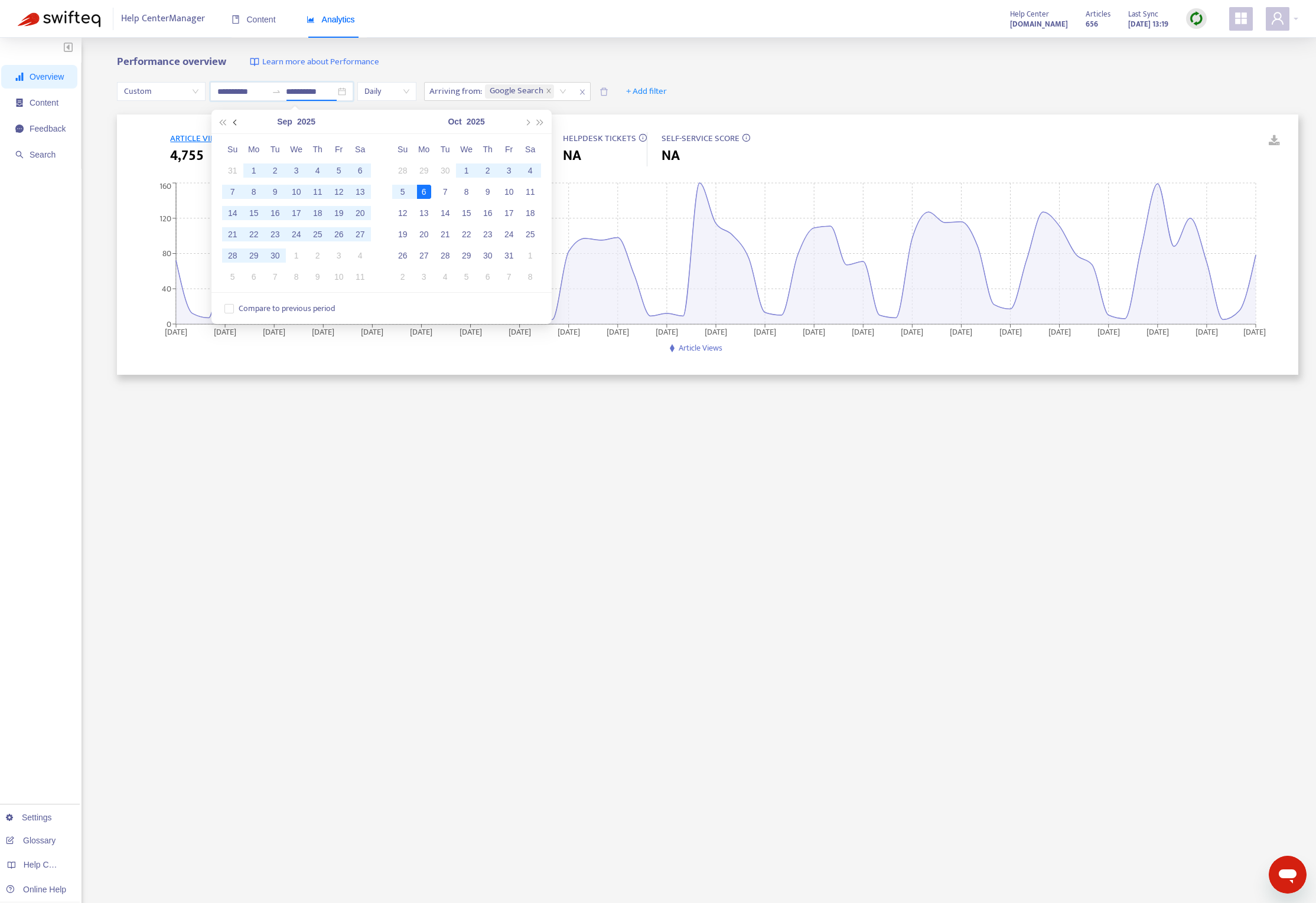
click at [232, 123] on button "button" at bounding box center [236, 121] width 13 height 23
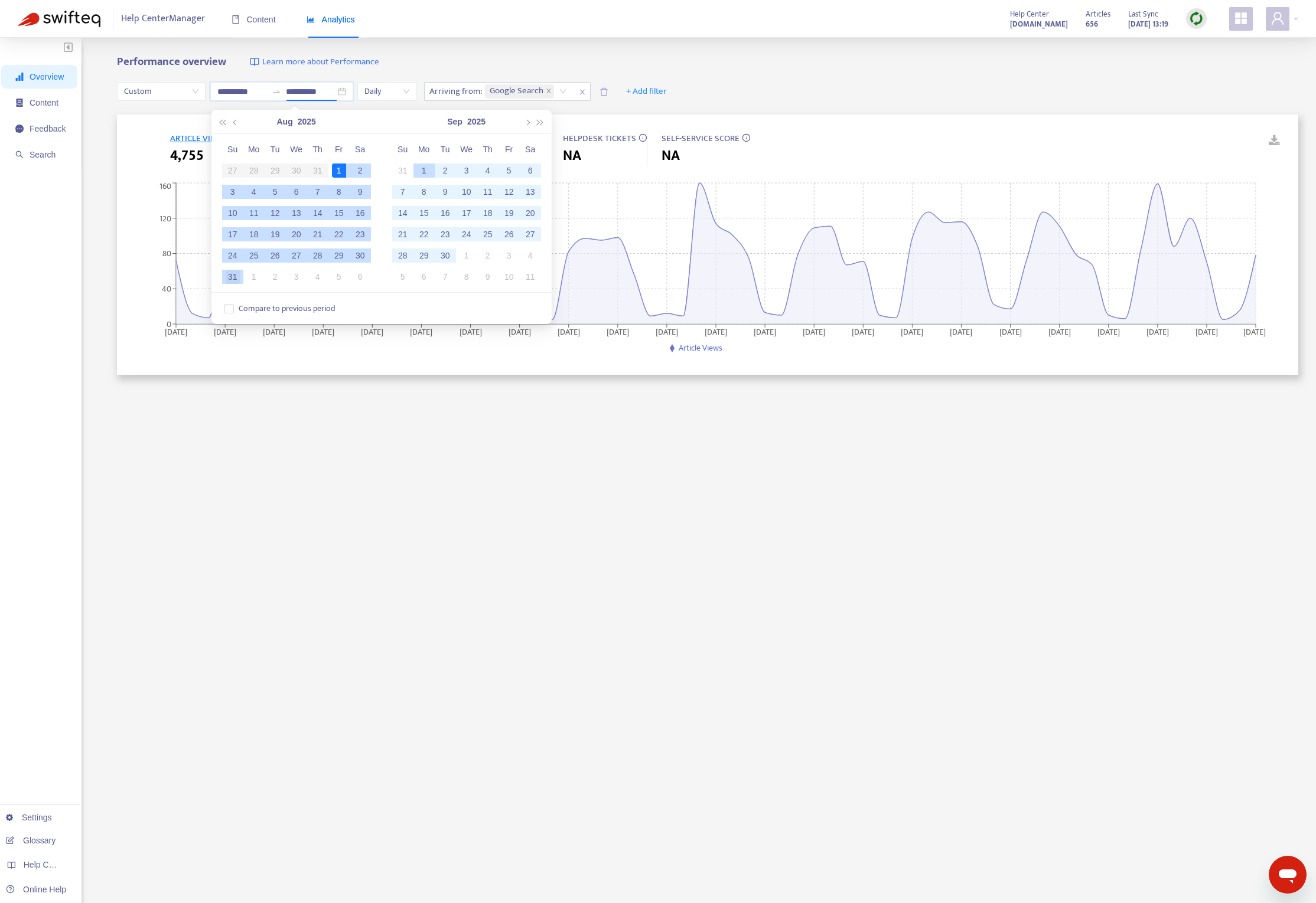
type input "**********"
click at [235, 275] on div "31" at bounding box center [233, 277] width 14 height 14
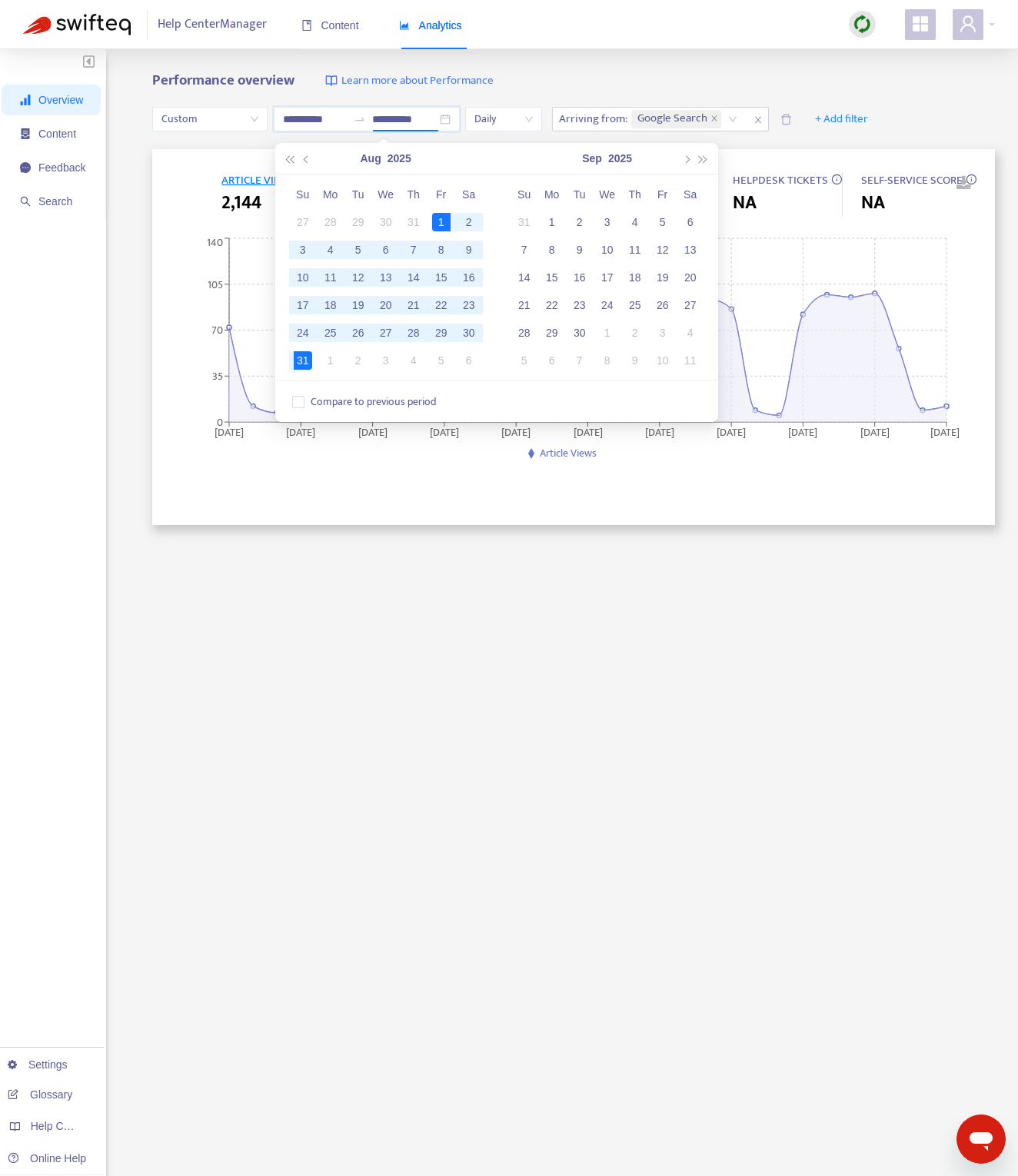
click at [922, 85] on div "Performance overview Learn more about Performance" at bounding box center [573, 81] width 843 height 18
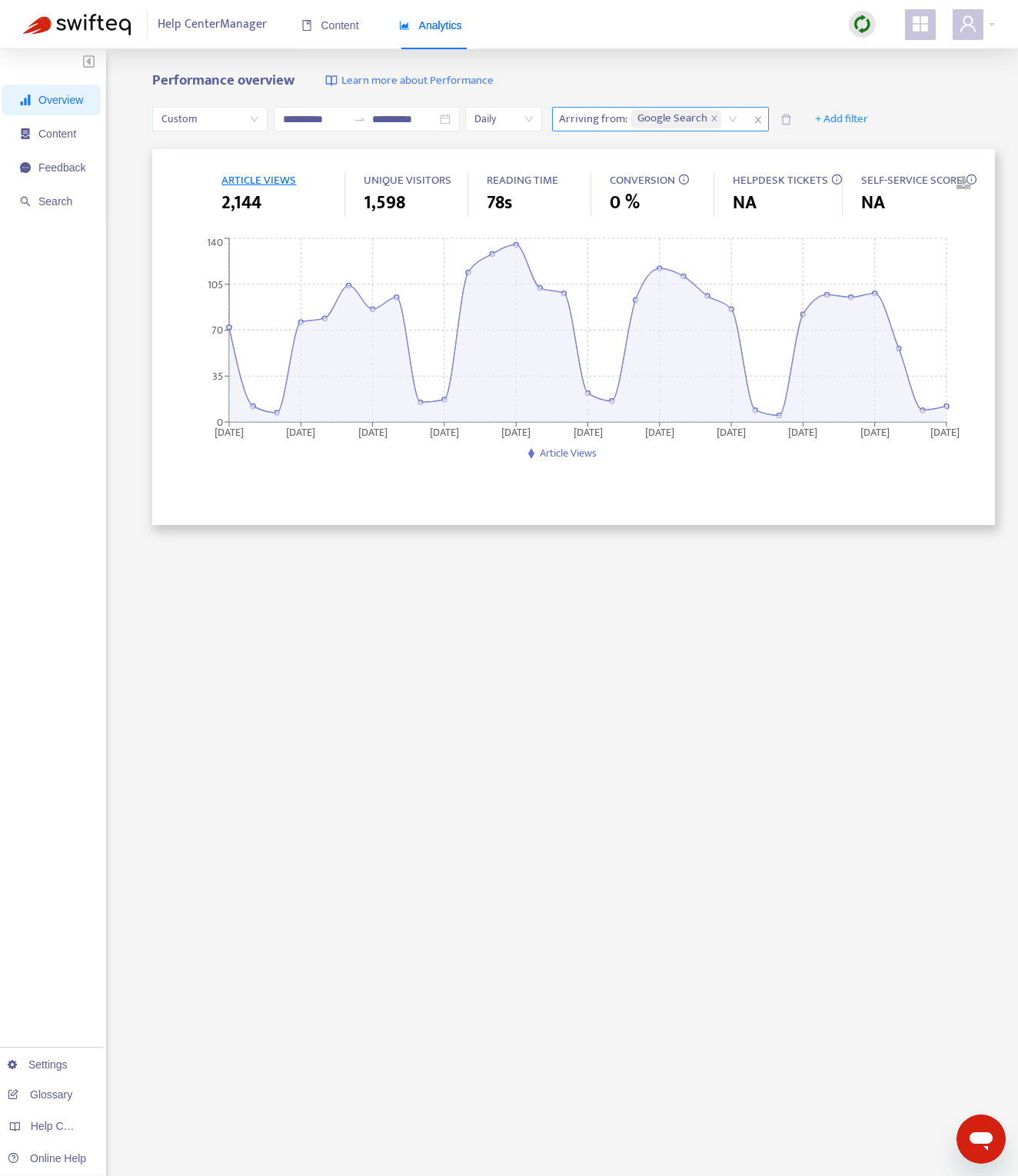
click at [732, 117] on div "Google Search" at bounding box center [687, 118] width 117 height 23
click at [734, 117] on div "Google Search" at bounding box center [687, 118] width 117 height 23
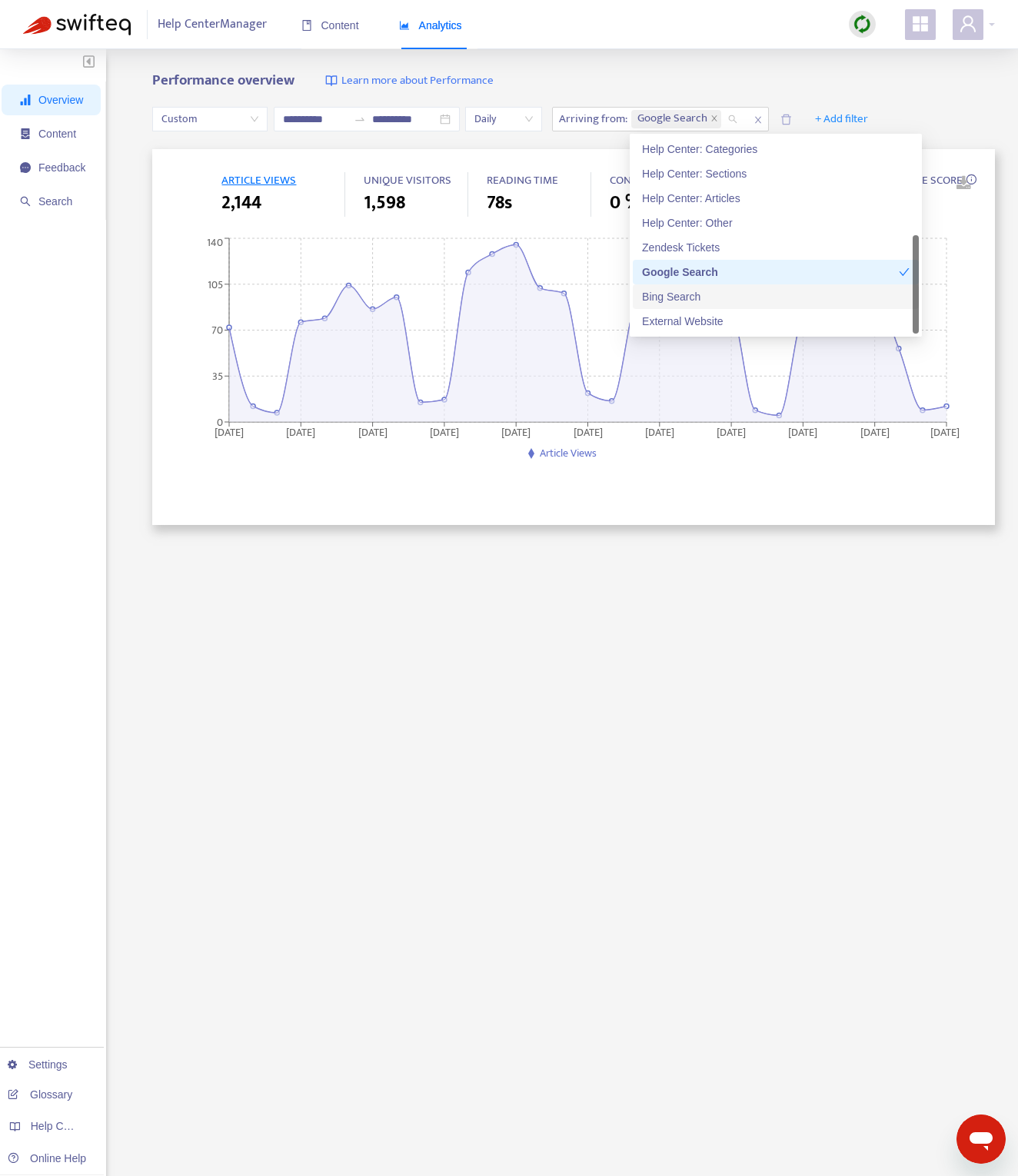
click at [694, 296] on div "Bing Search" at bounding box center [776, 297] width 268 height 17
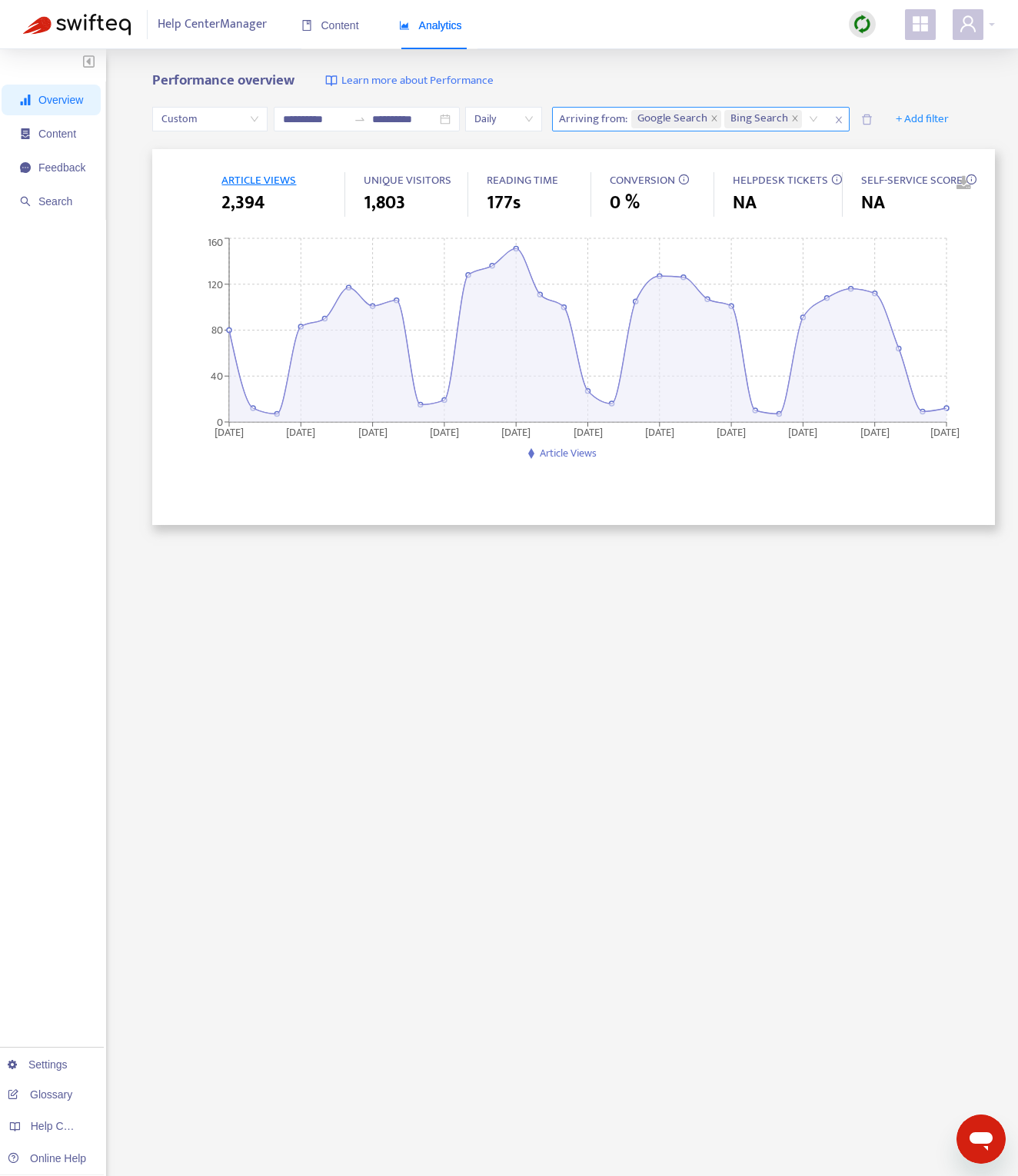
click at [815, 116] on div "Google Search Bing Search" at bounding box center [727, 118] width 198 height 23
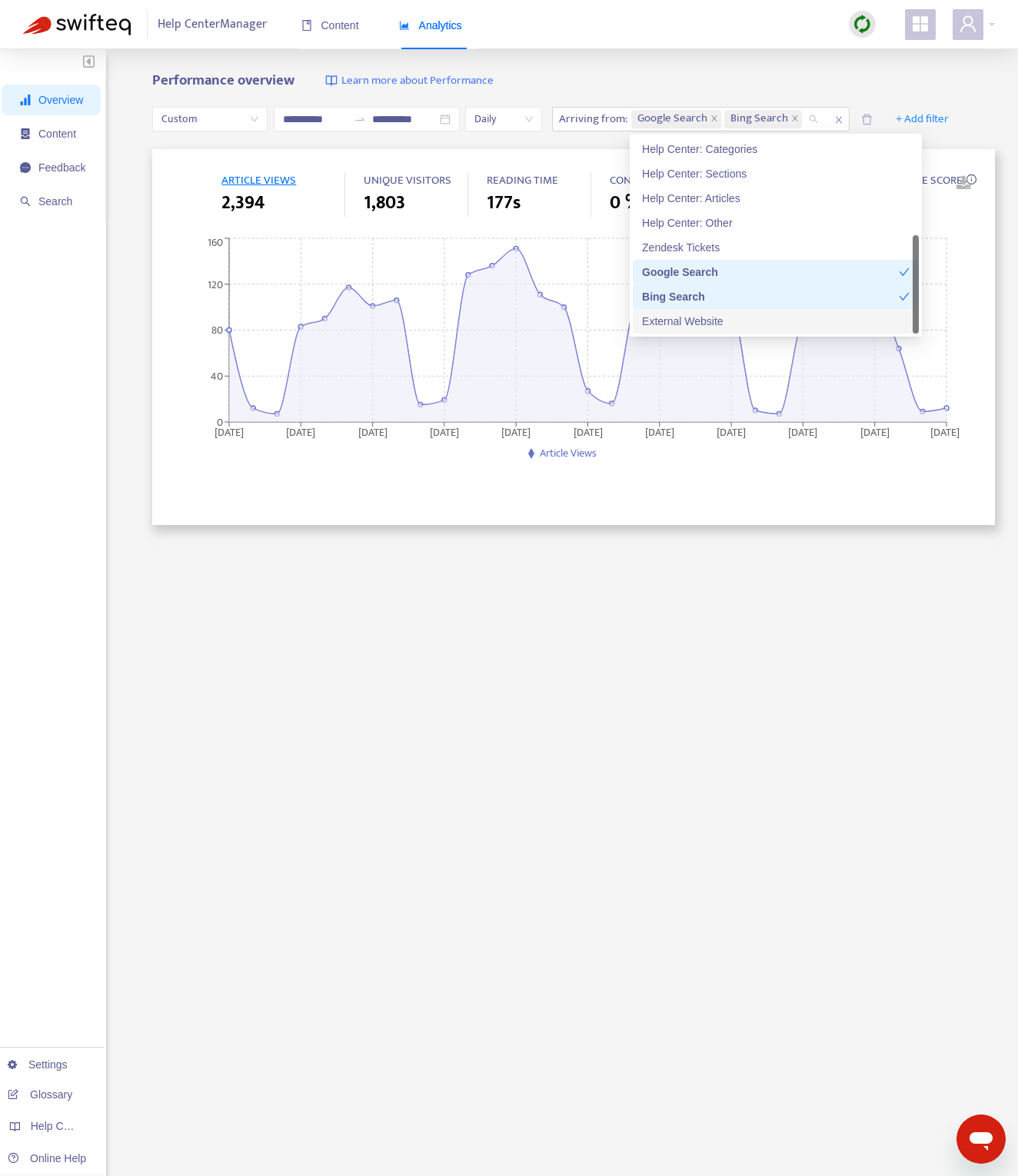
click at [774, 318] on div "External Website" at bounding box center [776, 322] width 268 height 17
click at [800, 64] on div "**********" at bounding box center [509, 649] width 1018 height 1199
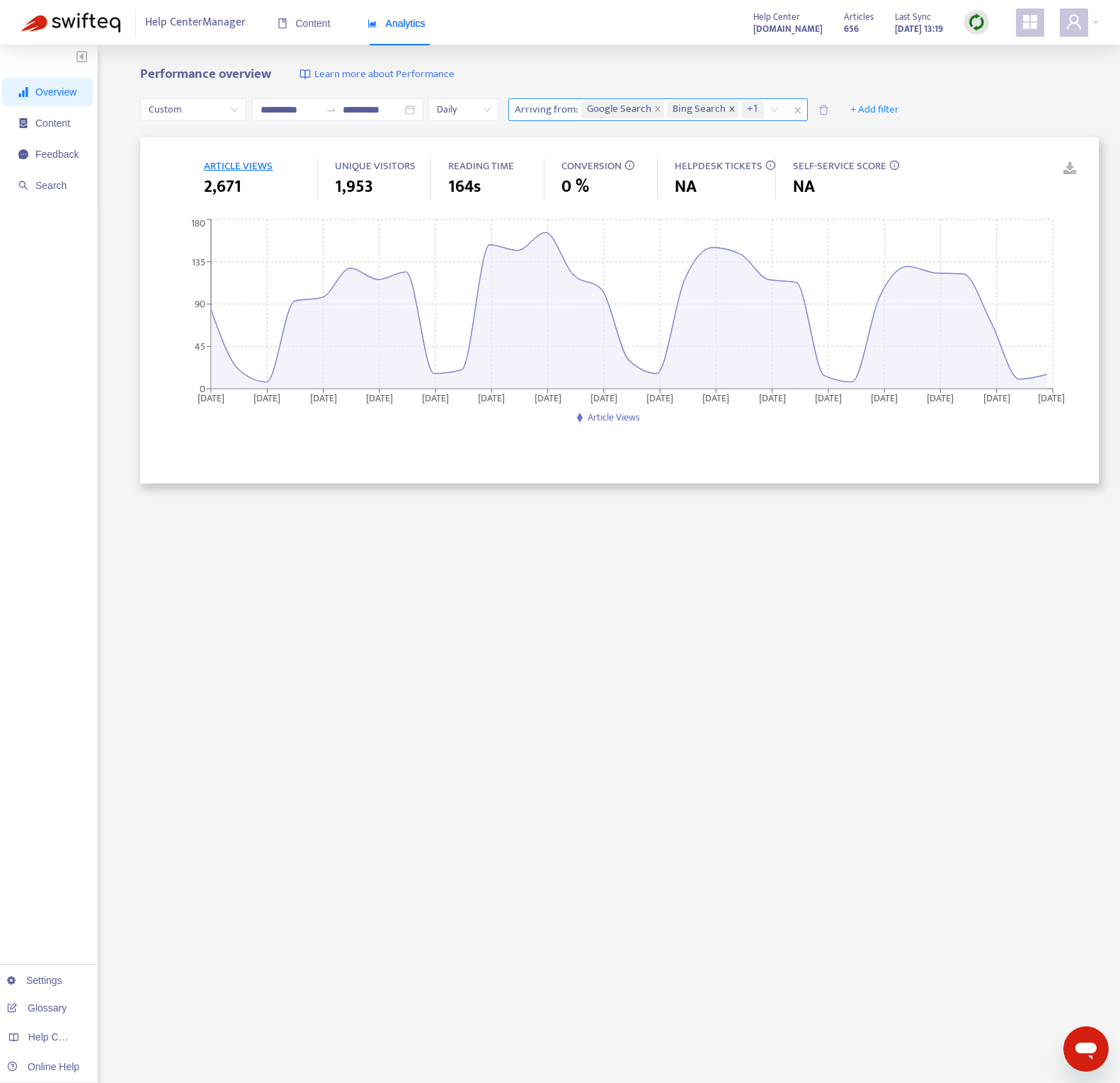
click at [731, 108] on icon "close" at bounding box center [731, 108] width 5 height 5
click at [754, 109] on icon "close" at bounding box center [755, 109] width 7 height 7
click at [792, 110] on span "+ Add filter" at bounding box center [775, 110] width 49 height 17
click at [789, 366] on span "Reading Time" at bounding box center [783, 365] width 63 height 16
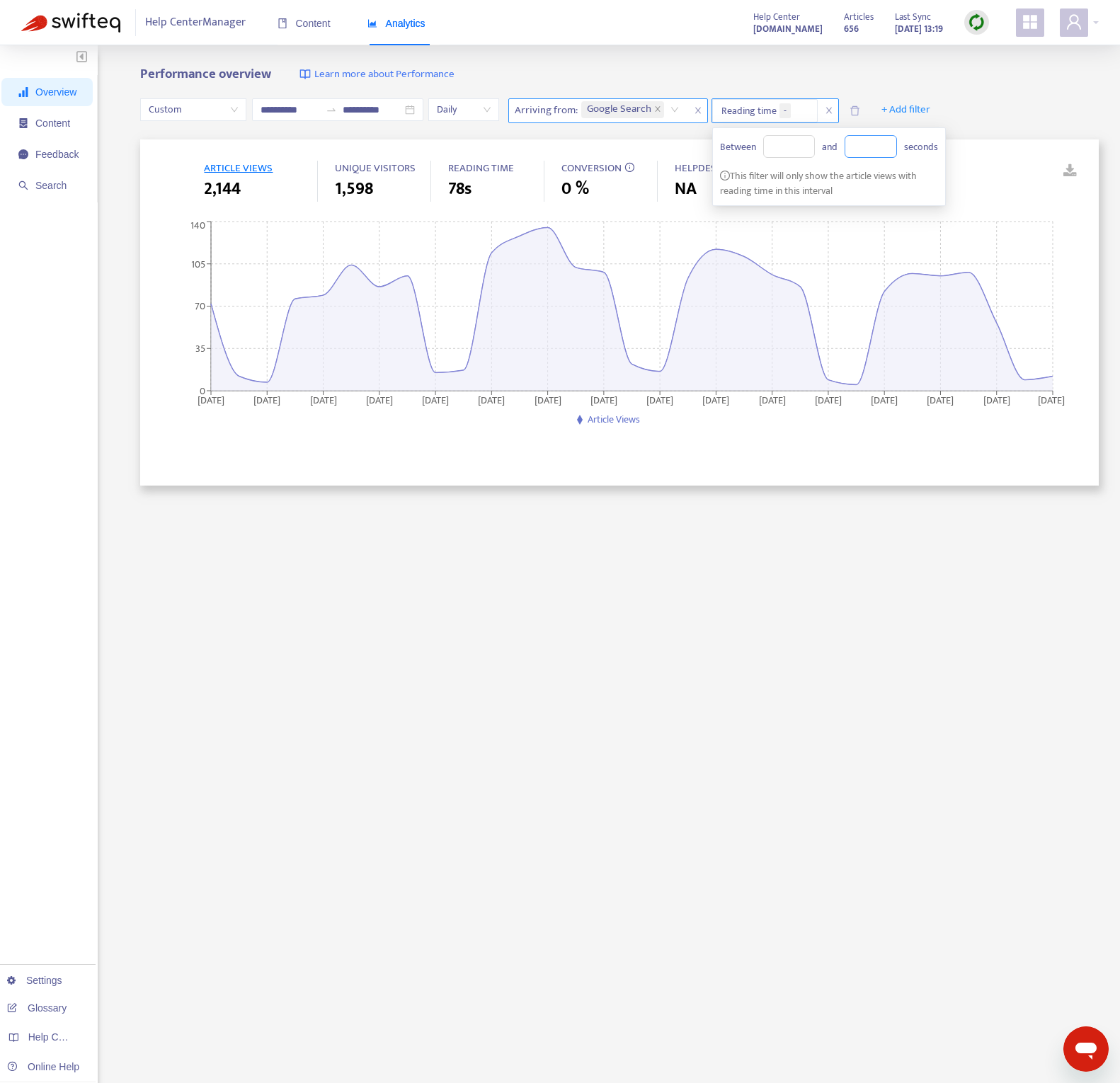
click at [879, 139] on input at bounding box center [870, 146] width 51 height 21
type input "*"
click at [786, 152] on input at bounding box center [789, 146] width 51 height 21
click at [786, 151] on input "*" at bounding box center [789, 146] width 51 height 21
drag, startPoint x: 791, startPoint y: 145, endPoint x: 736, endPoint y: 135, distance: 55.9
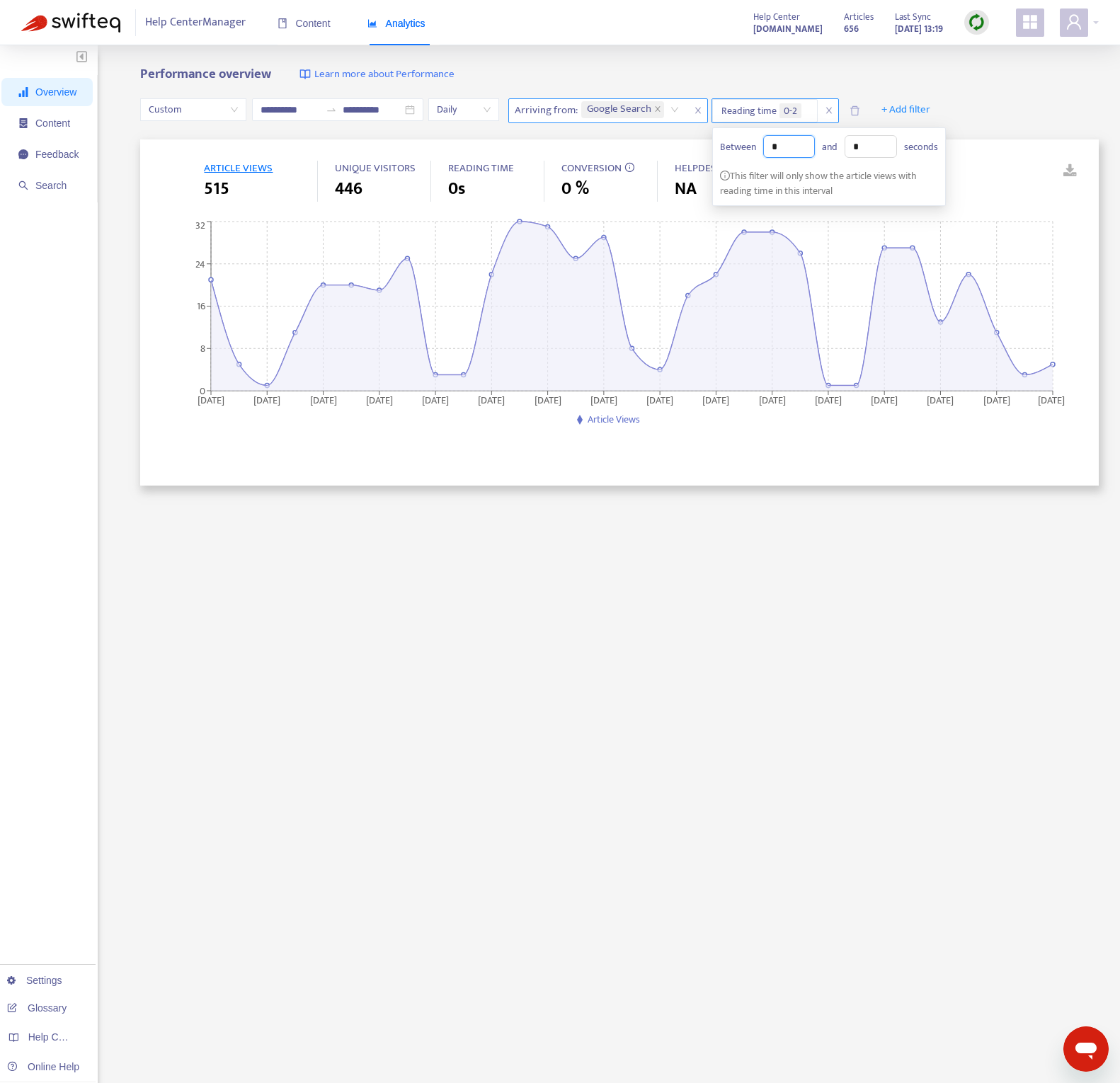
click at [736, 136] on div "Between * and * seconds" at bounding box center [829, 146] width 218 height 22
type input "*"
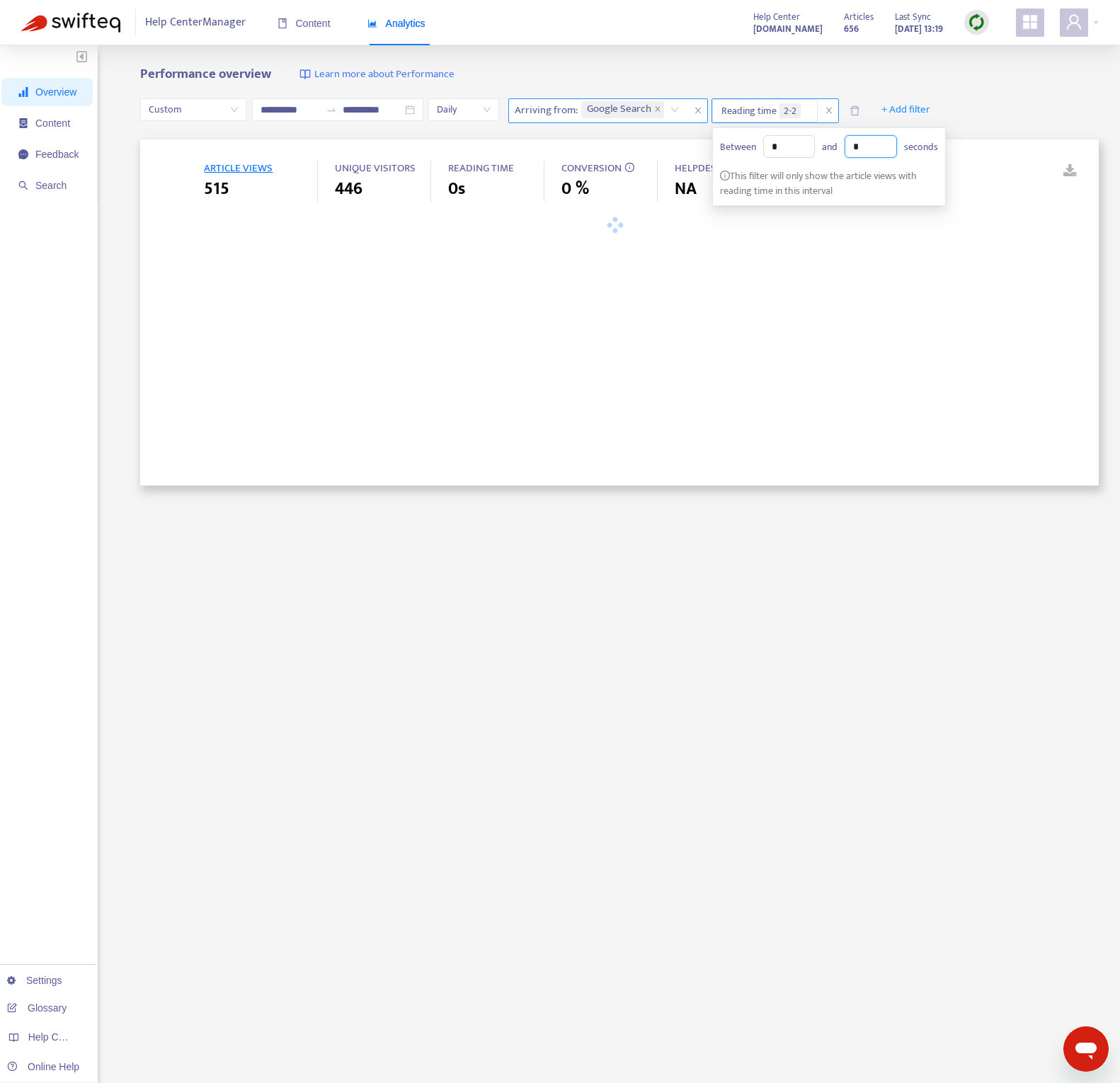
drag, startPoint x: 883, startPoint y: 146, endPoint x: 842, endPoint y: 146, distance: 41.0
click at [843, 146] on div "Between * and * seconds" at bounding box center [829, 146] width 218 height 22
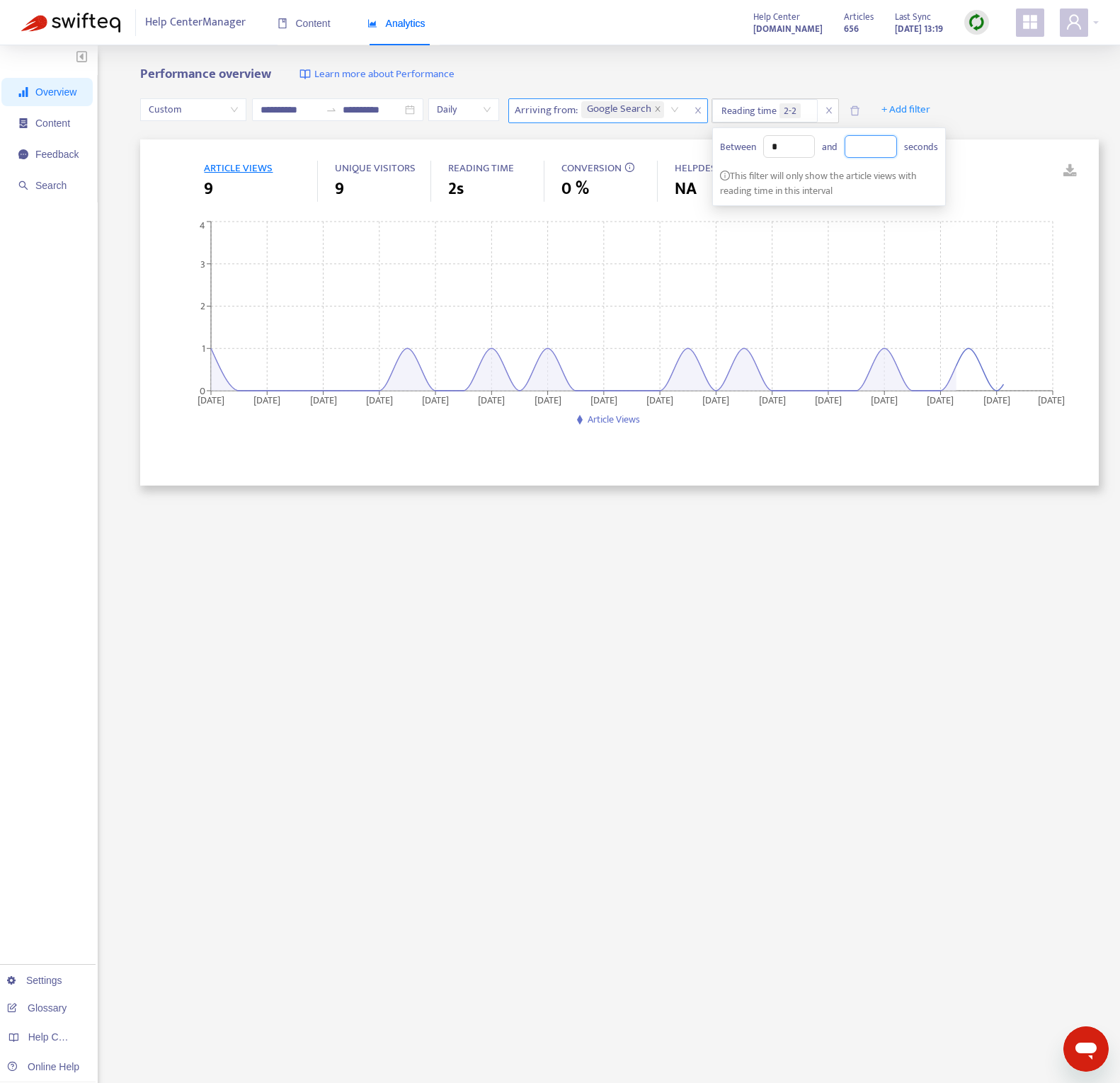
click at [1005, 113] on div "**********" at bounding box center [619, 111] width 959 height 57
